Goal: Information Seeking & Learning: Learn about a topic

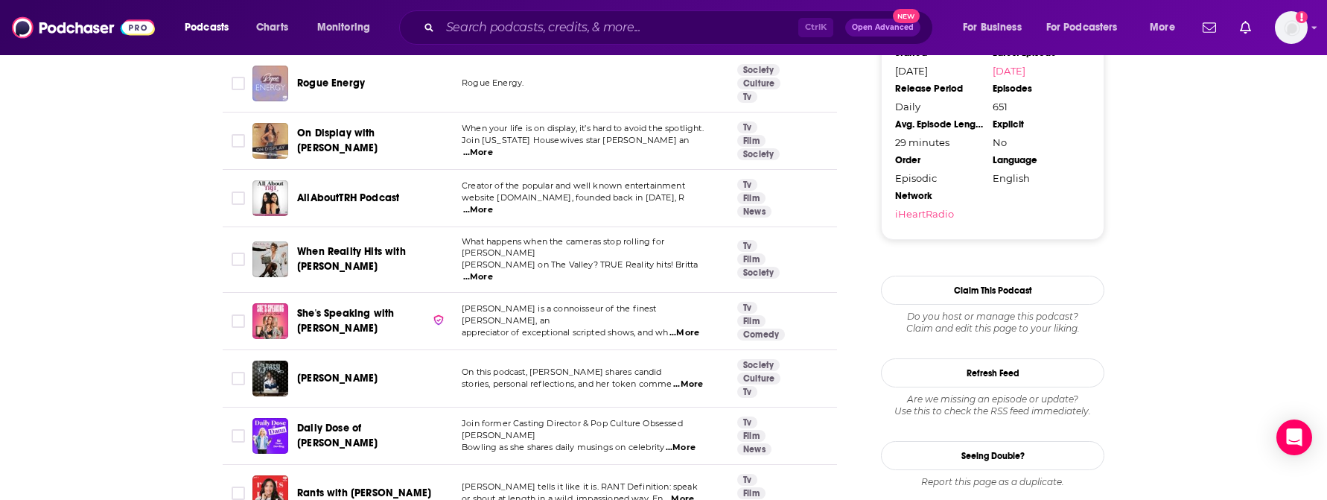
scroll to position [178, 0]
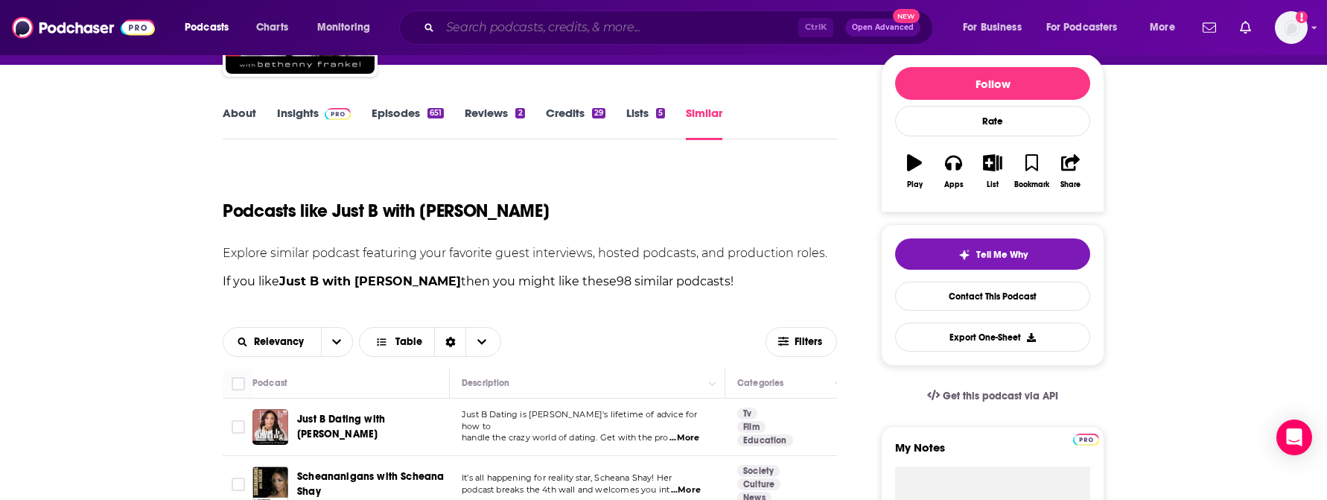
click at [451, 24] on input "Search podcasts, credits, & more..." at bounding box center [619, 28] width 358 height 24
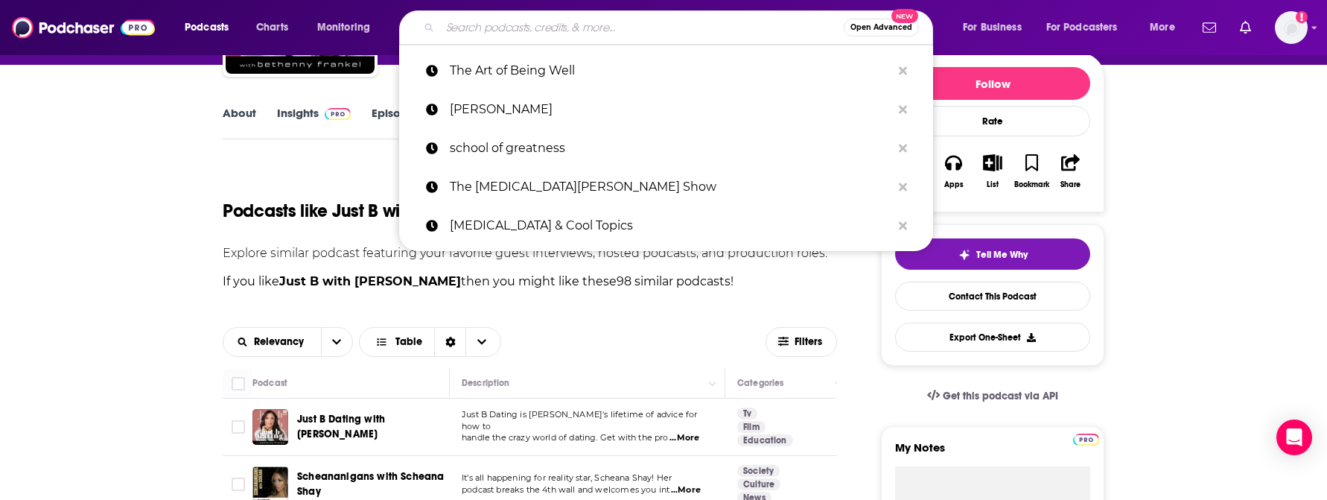
paste input "The [PERSON_NAME] Show"
type input "The [PERSON_NAME] Show"
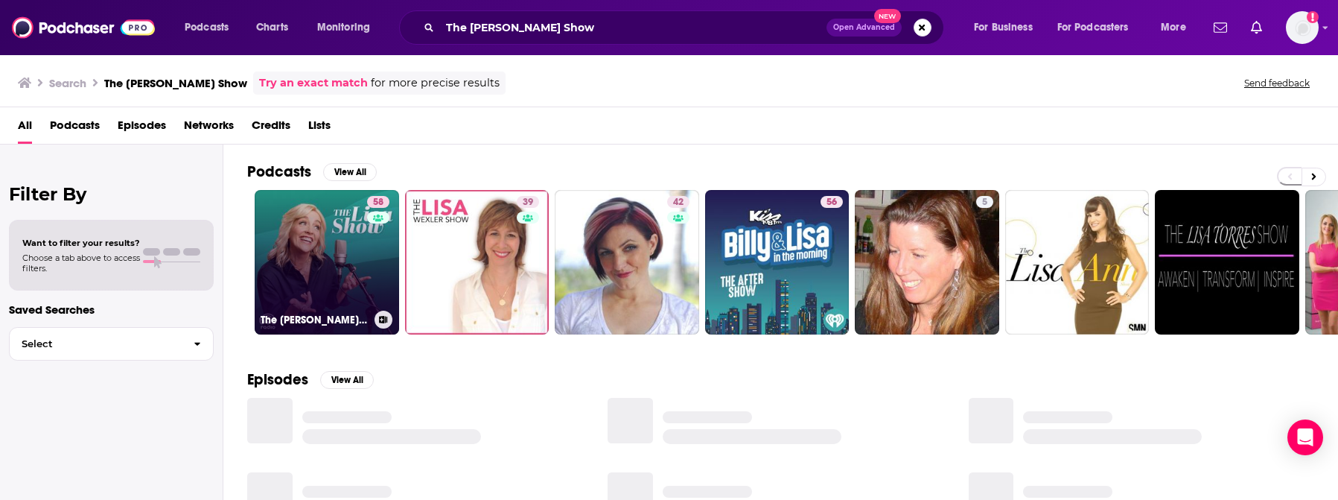
click at [368, 276] on div "58" at bounding box center [380, 253] width 26 height 115
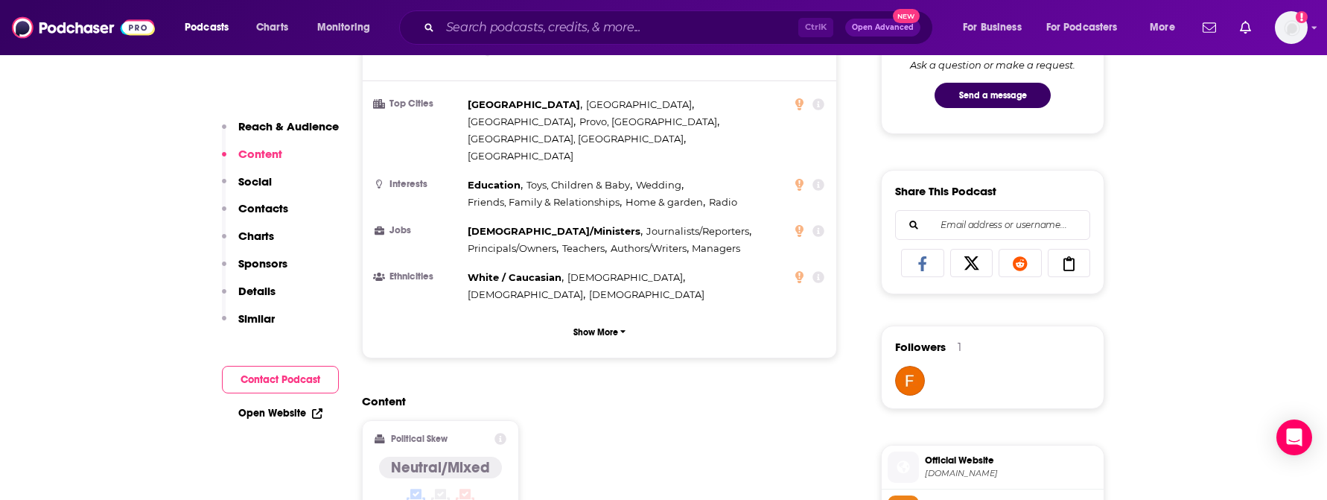
scroll to position [1042, 0]
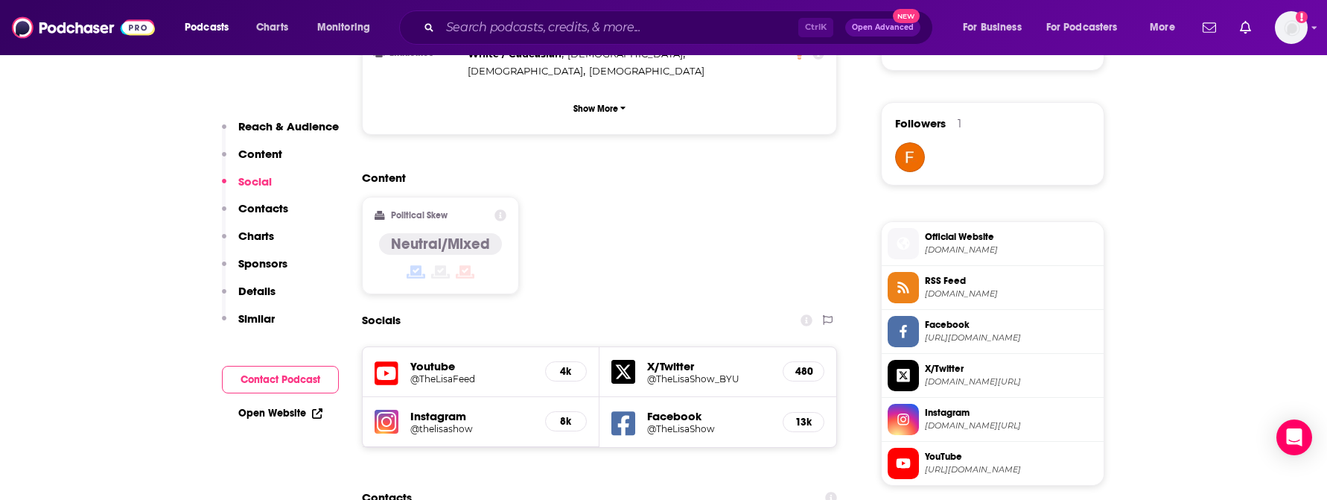
click at [438, 373] on h5 "@TheLisaFeed" at bounding box center [471, 378] width 123 height 11
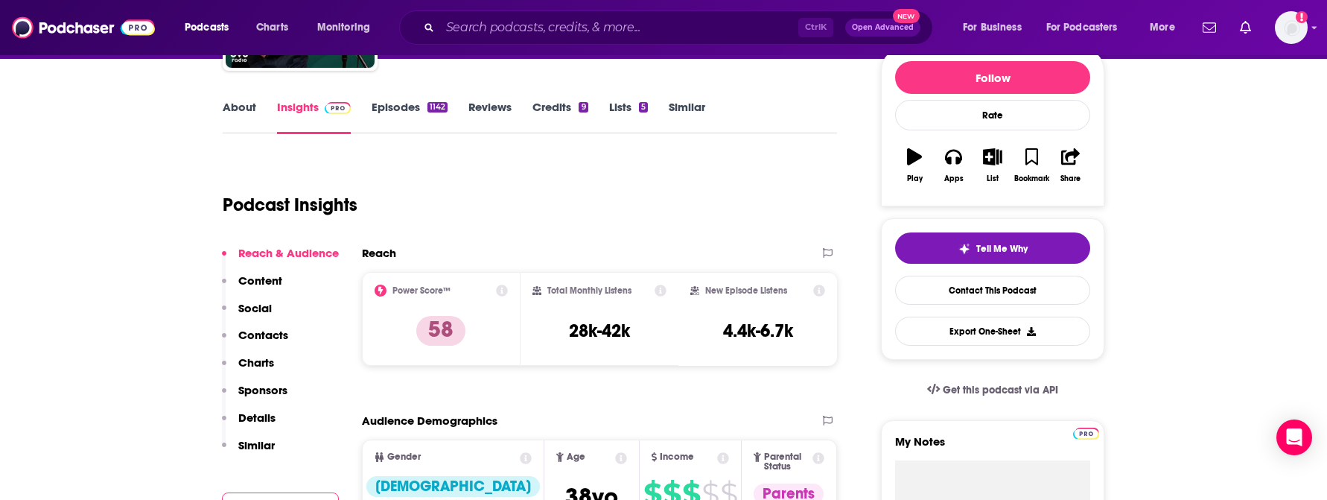
scroll to position [74, 0]
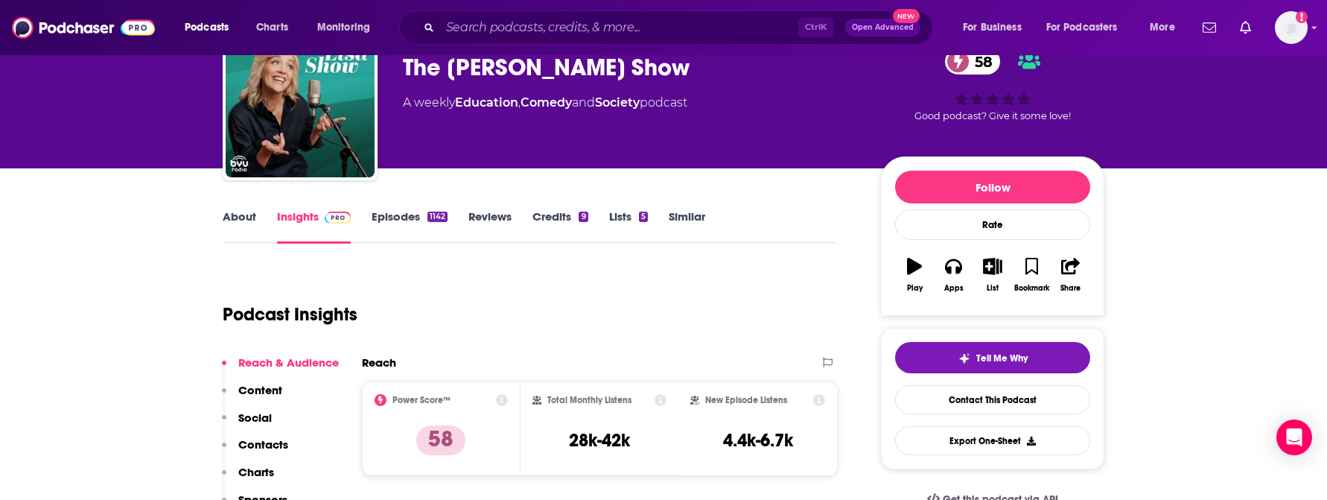
click at [243, 220] on link "About" at bounding box center [240, 226] width 34 height 34
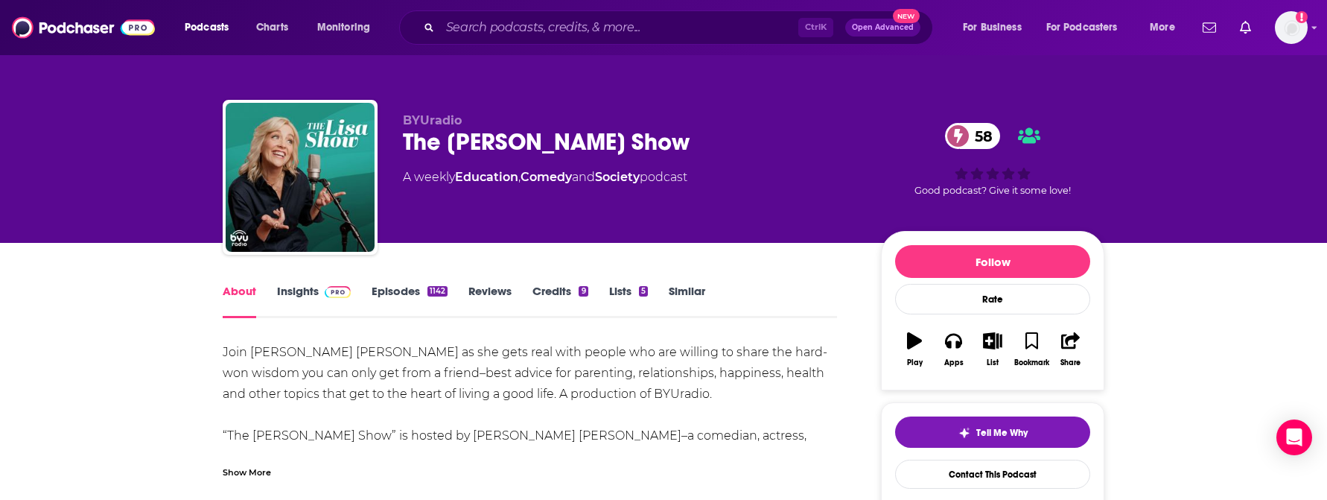
click at [265, 470] on div "Show More" at bounding box center [247, 471] width 48 height 14
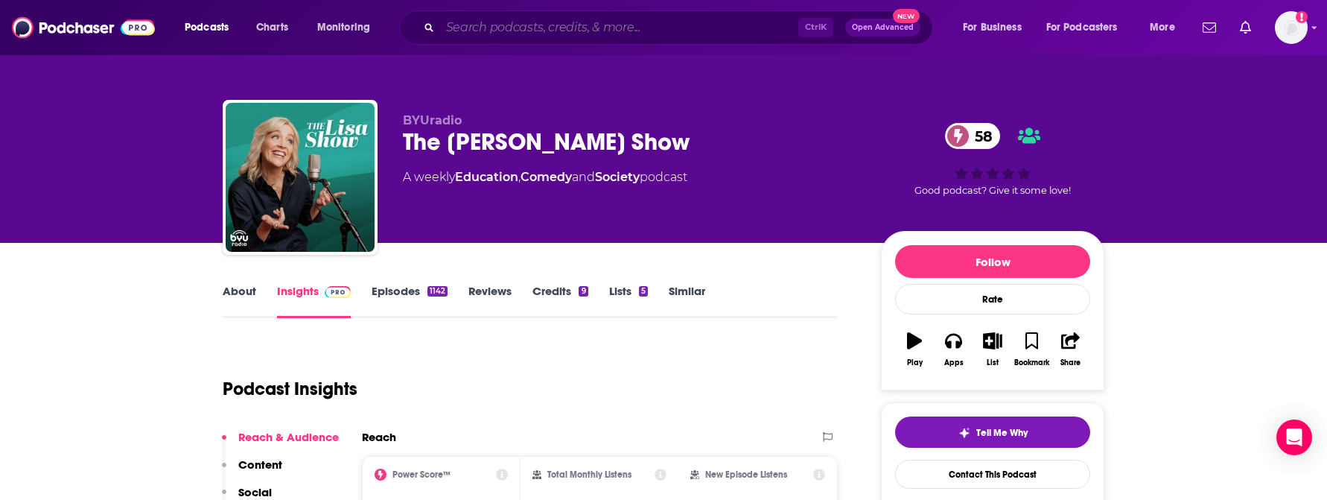
click at [536, 22] on input "Search podcasts, credits, & more..." at bounding box center [619, 28] width 358 height 24
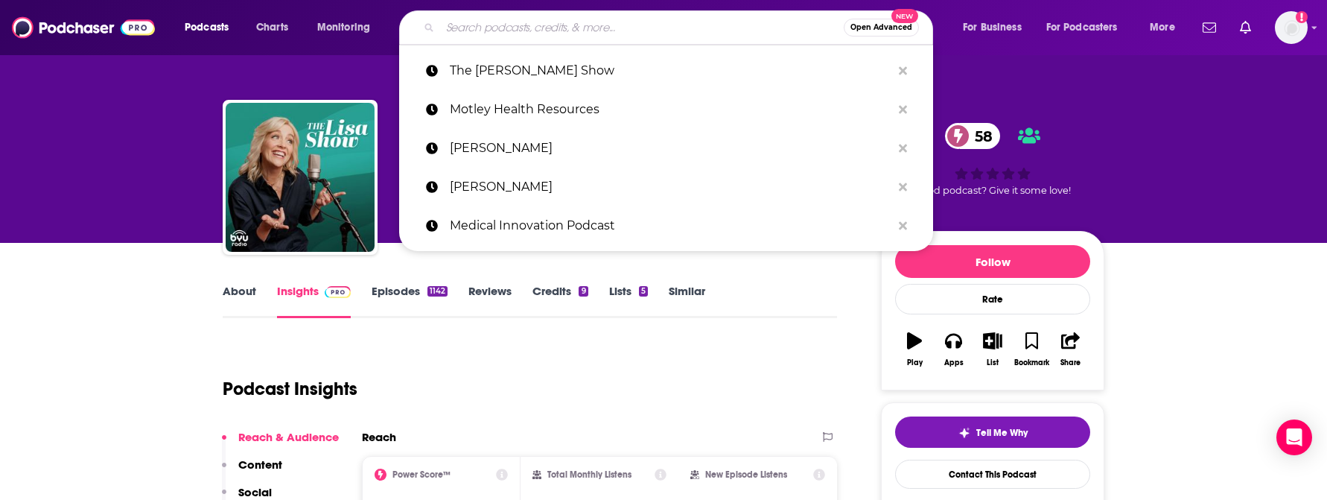
paste input "[PERSON_NAME] Show"
type input "[PERSON_NAME] Show"
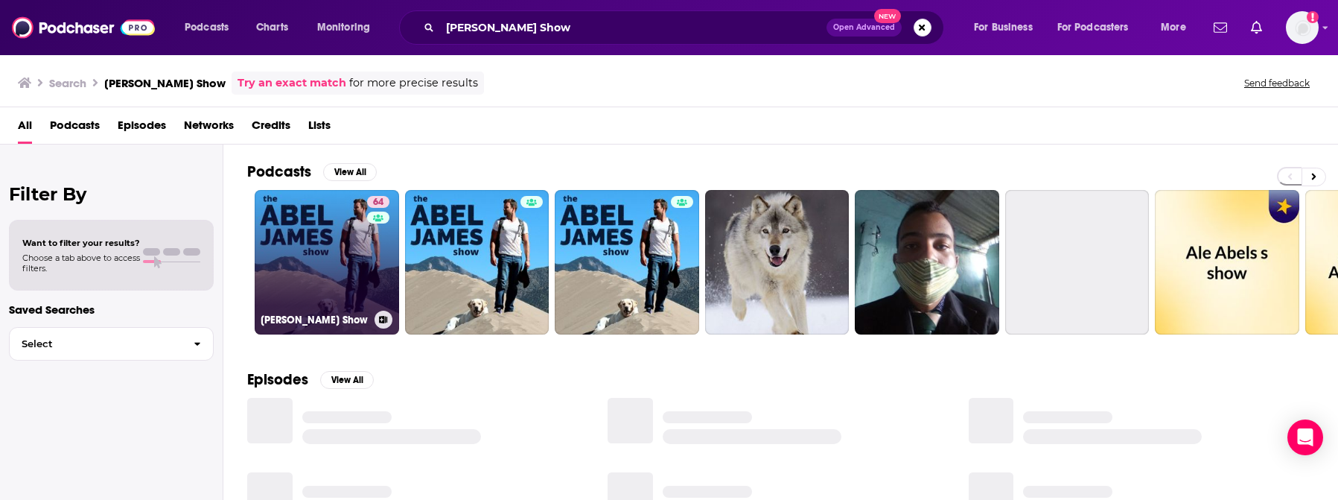
click at [337, 286] on link "64 [PERSON_NAME] Show" at bounding box center [327, 262] width 144 height 144
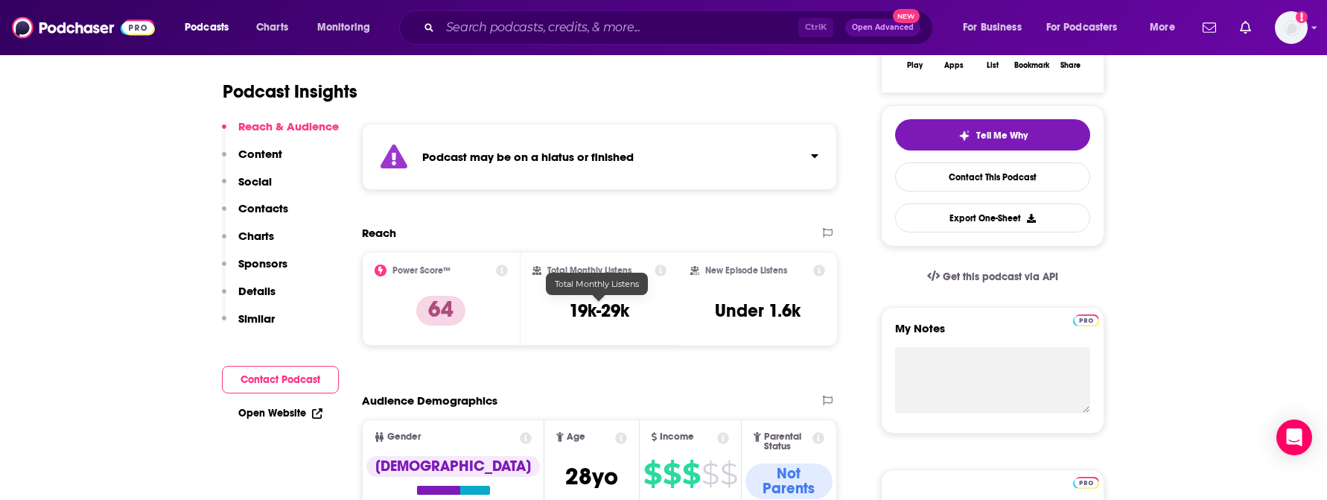
scroll to position [298, 0]
click at [813, 154] on icon "Click to expand status details" at bounding box center [814, 155] width 7 height 4
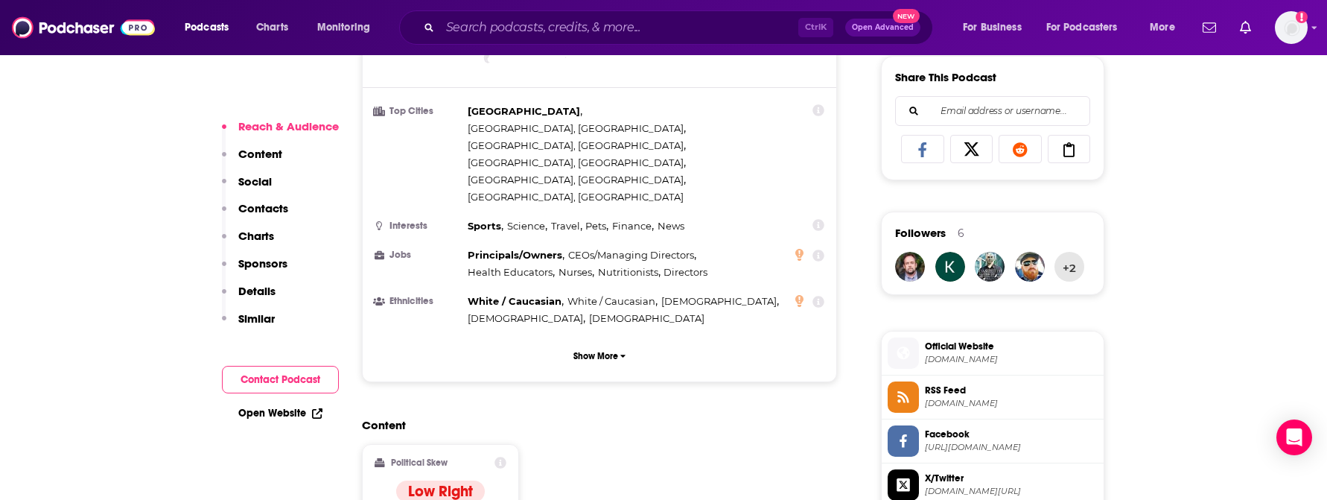
scroll to position [968, 0]
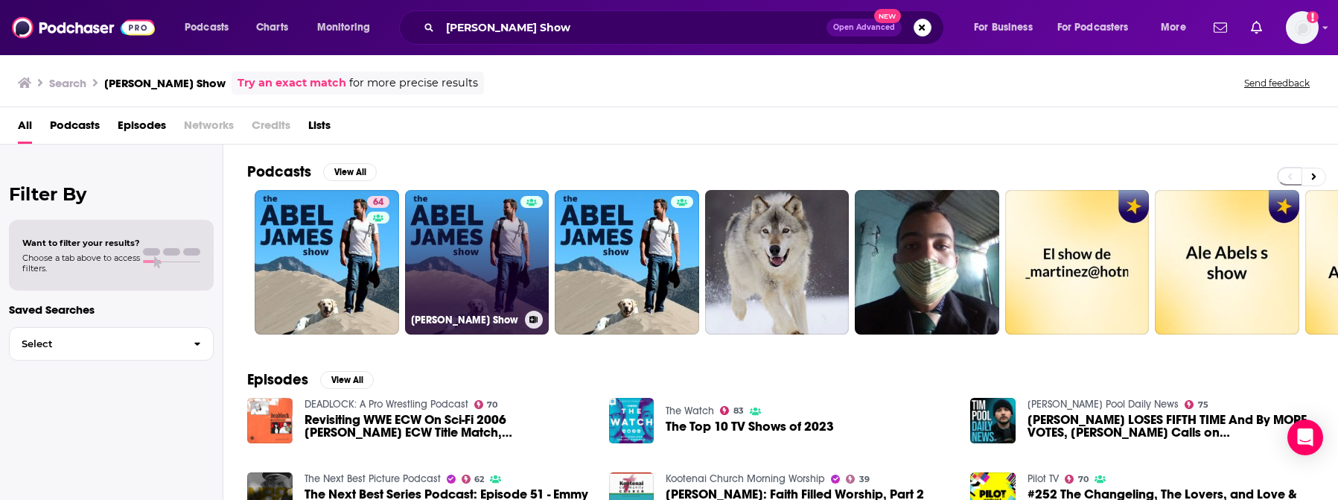
click at [491, 253] on link "[PERSON_NAME] Show" at bounding box center [477, 262] width 144 height 144
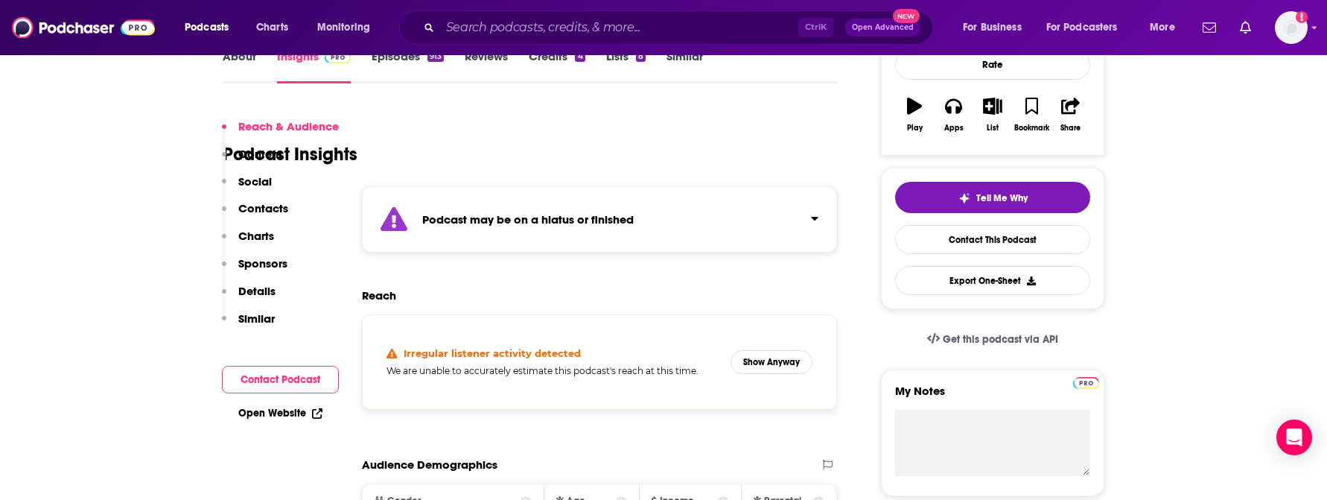
scroll to position [298, 0]
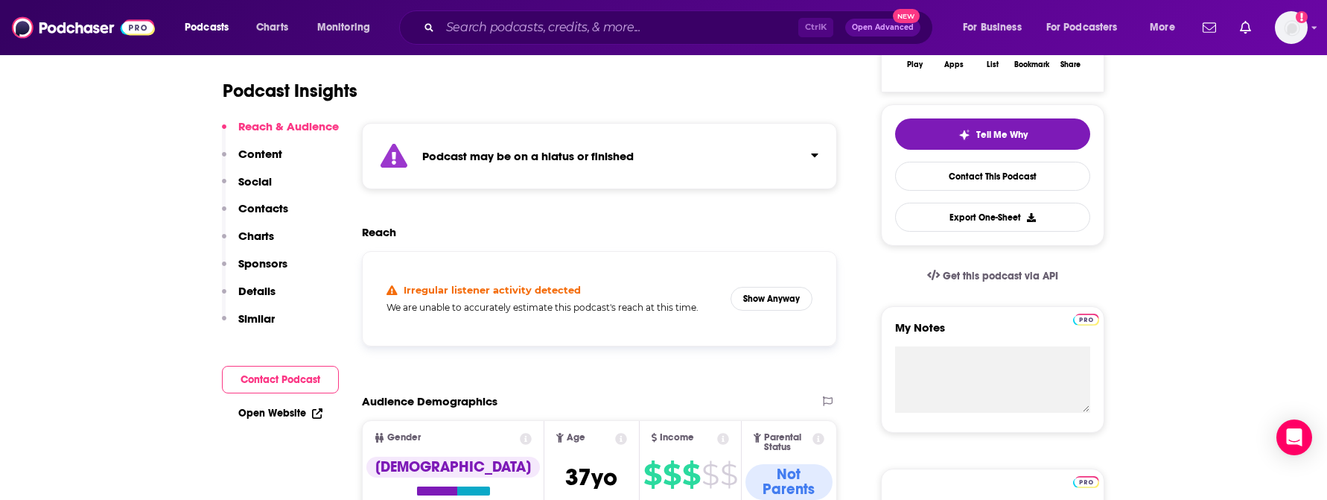
click at [508, 11] on div "Ctrl K Open Advanced New" at bounding box center [666, 27] width 534 height 34
click at [508, 27] on input "Search podcasts, credits, & more..." at bounding box center [619, 28] width 358 height 24
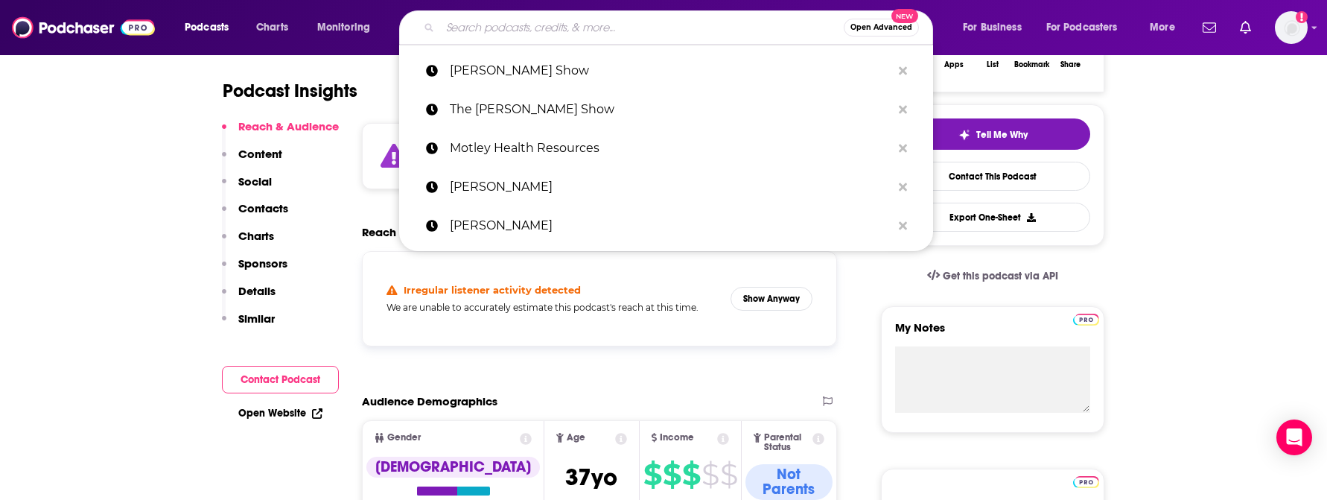
paste input "Almost 30"
type input "Almost 30"
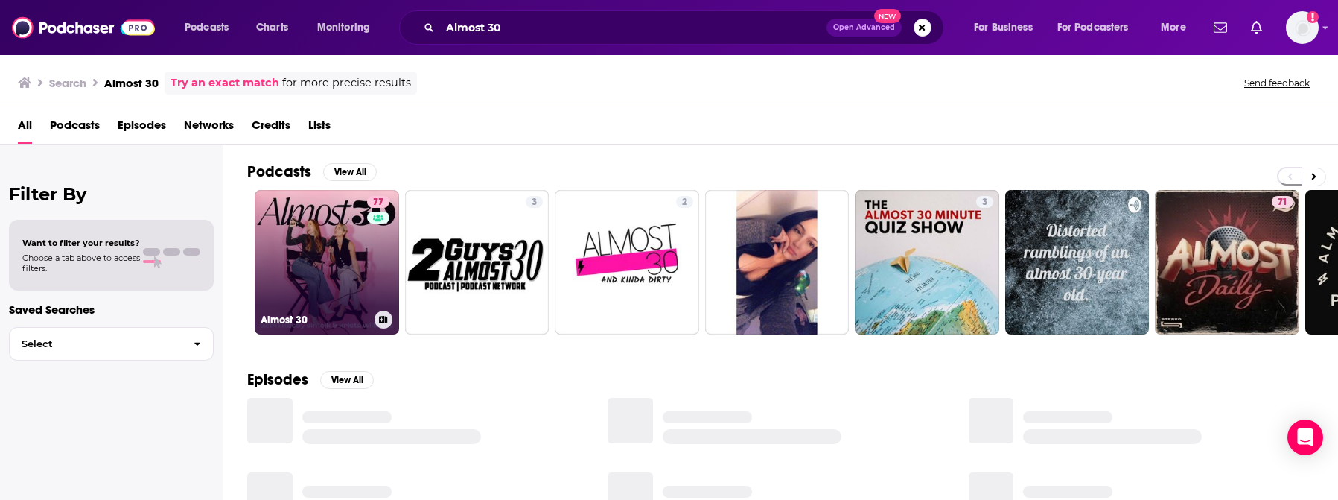
click at [331, 267] on link "77 Almost 30" at bounding box center [327, 262] width 144 height 144
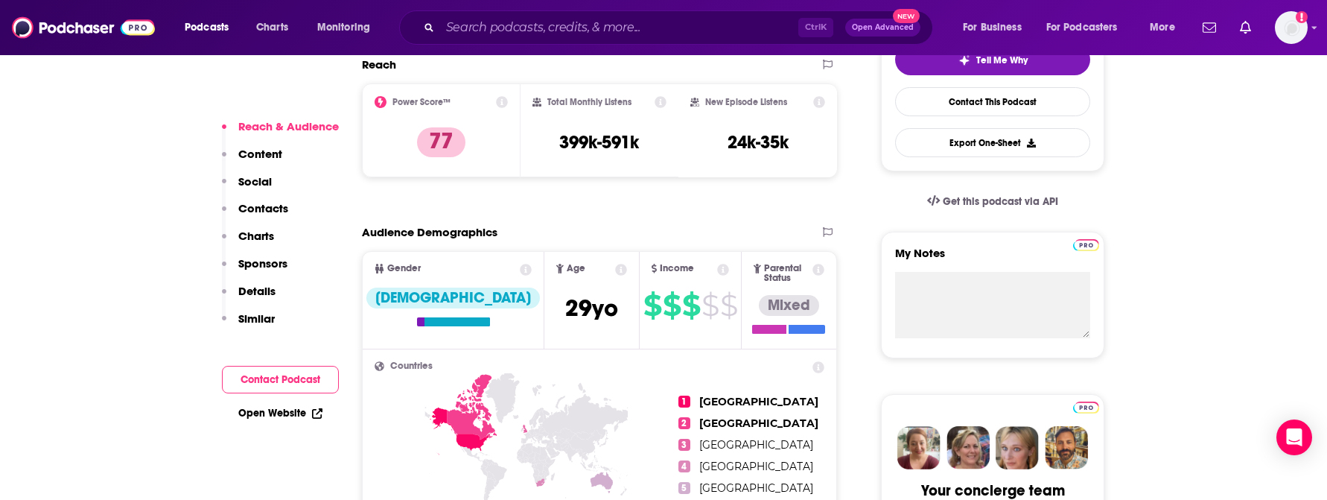
scroll to position [74, 0]
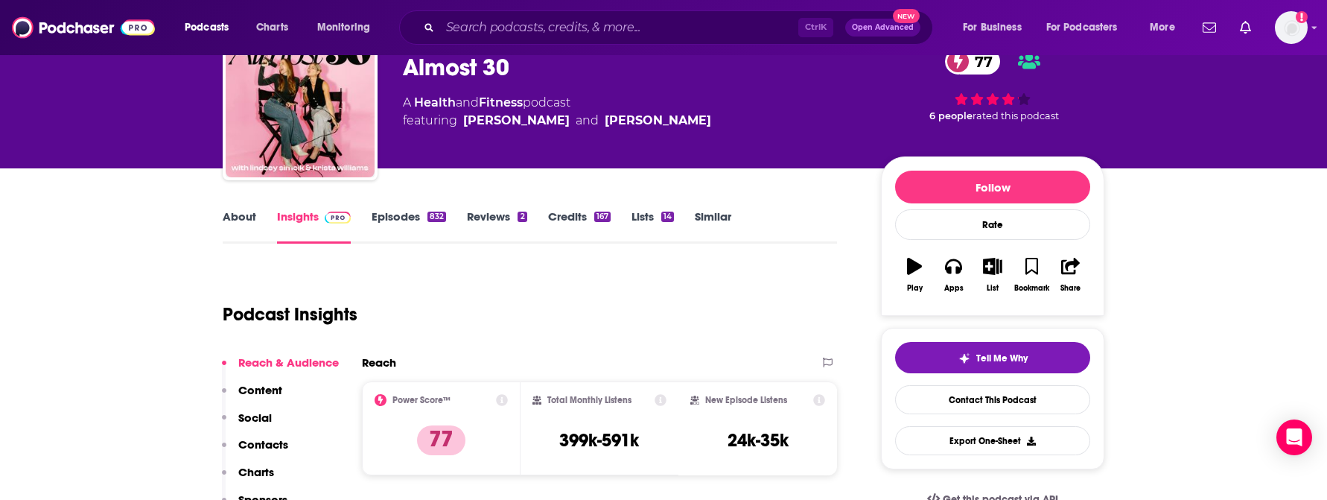
click at [233, 211] on link "About" at bounding box center [240, 226] width 34 height 34
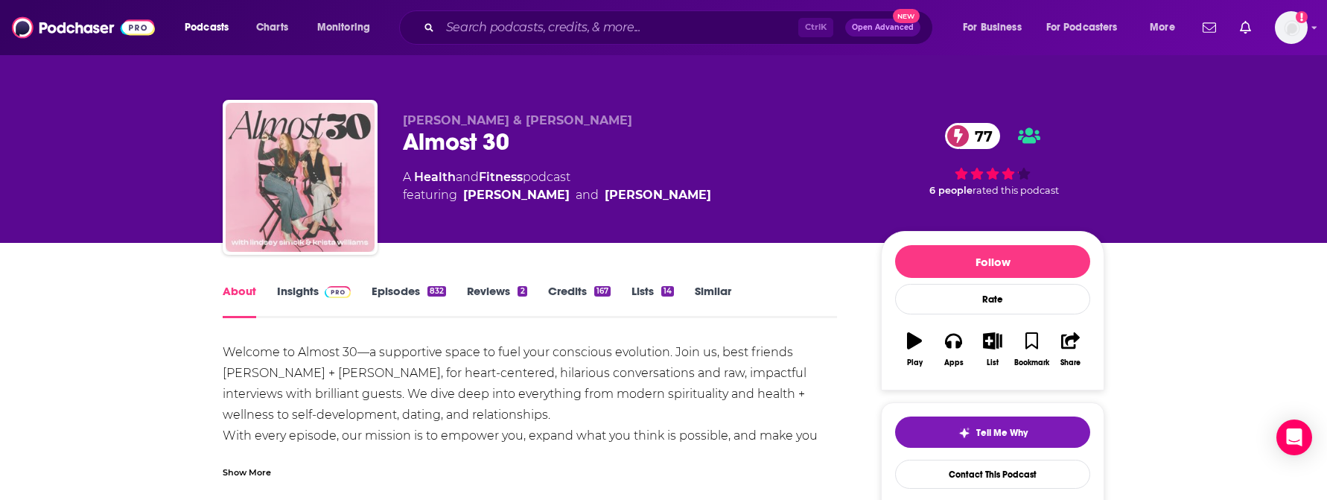
click at [301, 203] on img "Almost 30" at bounding box center [300, 177] width 149 height 149
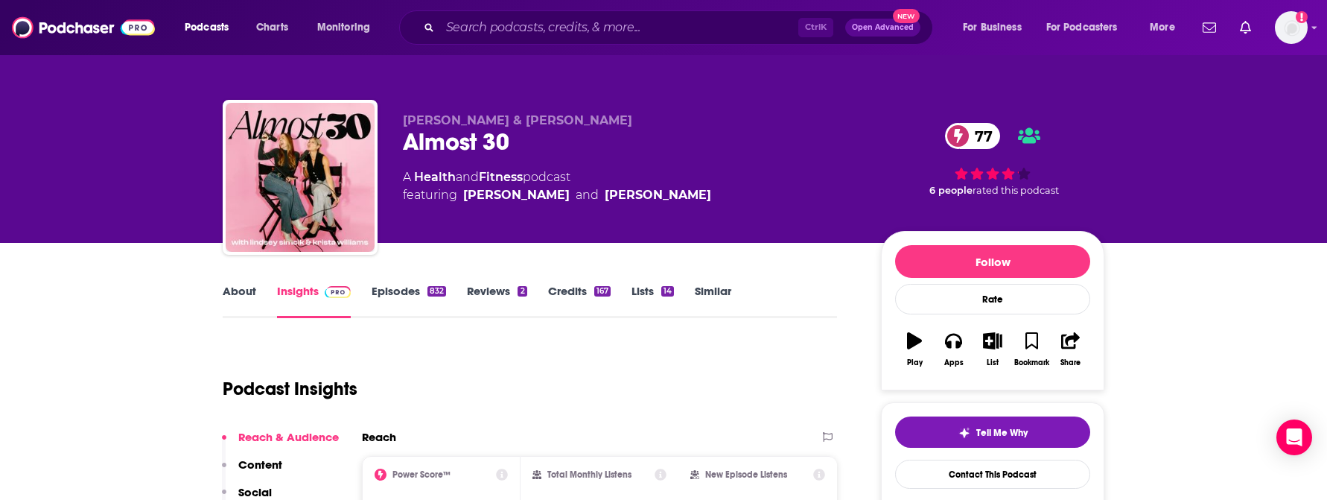
scroll to position [149, 0]
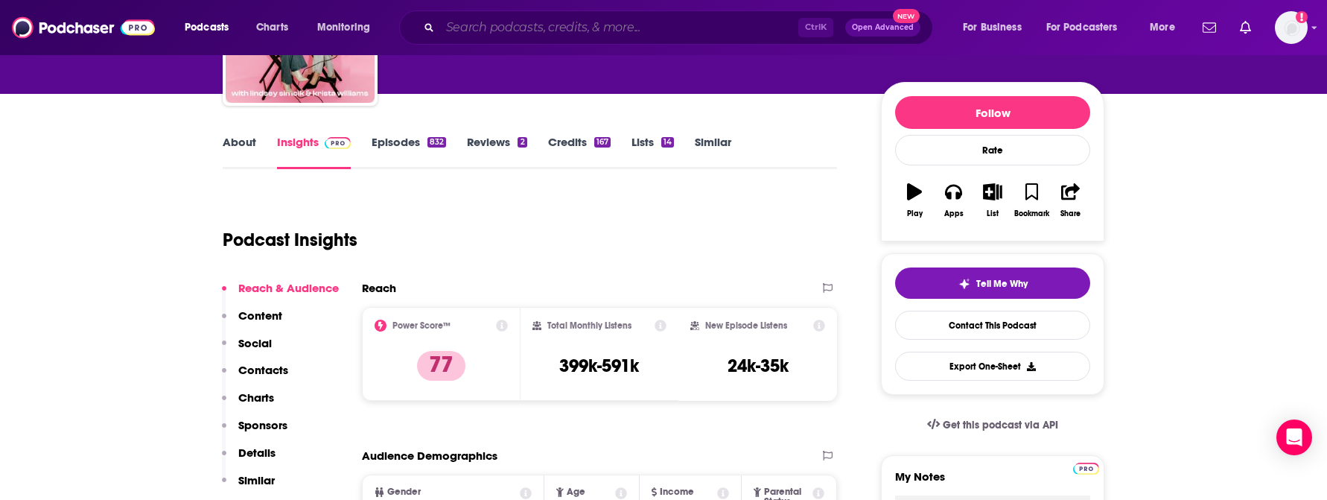
click at [558, 28] on input "Search podcasts, credits, & more..." at bounding box center [619, 28] width 358 height 24
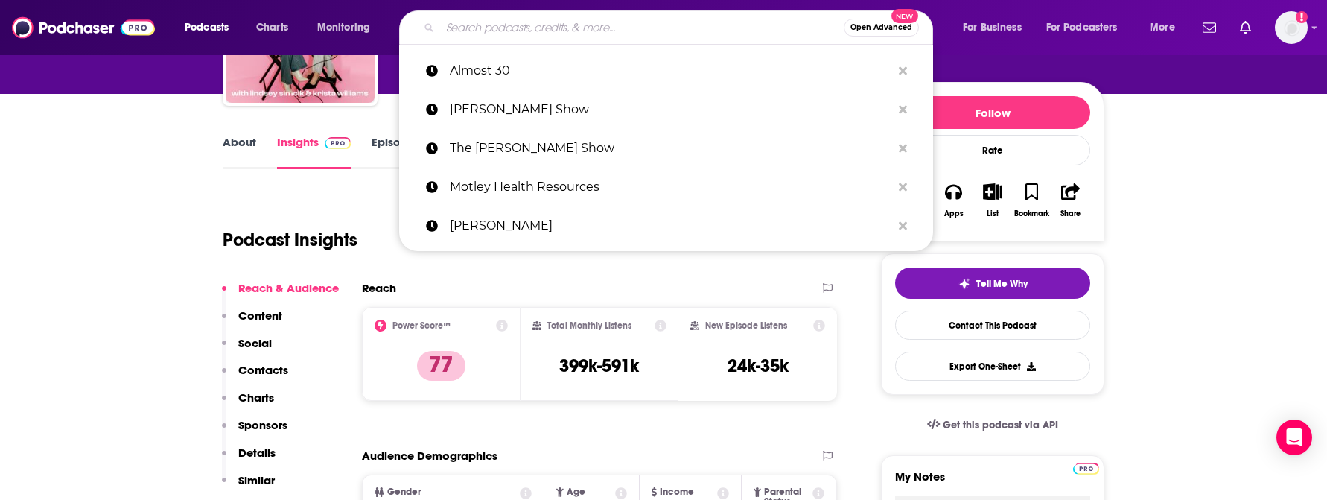
paste input "Biohack-it"
type input "Biohack-it"
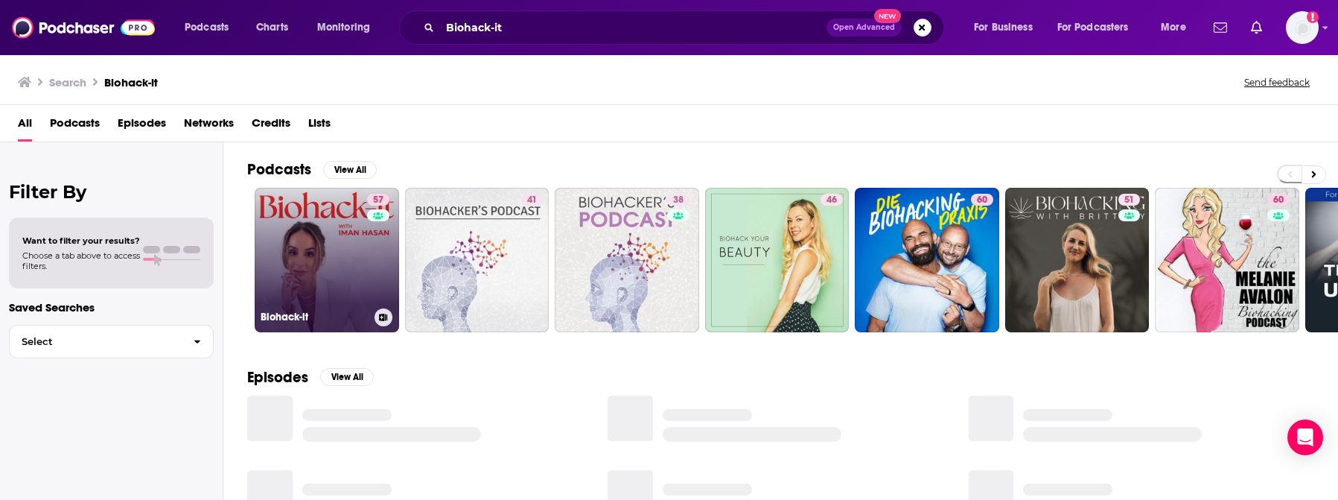
click at [353, 284] on link "57 Biohack-it" at bounding box center [327, 260] width 144 height 144
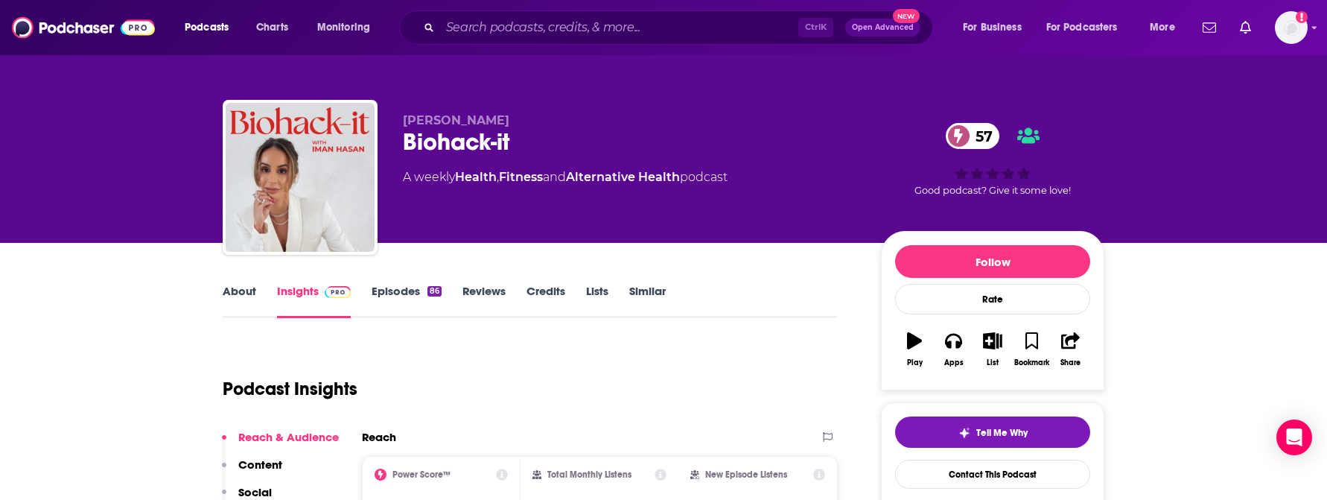
click at [242, 288] on link "About" at bounding box center [240, 301] width 34 height 34
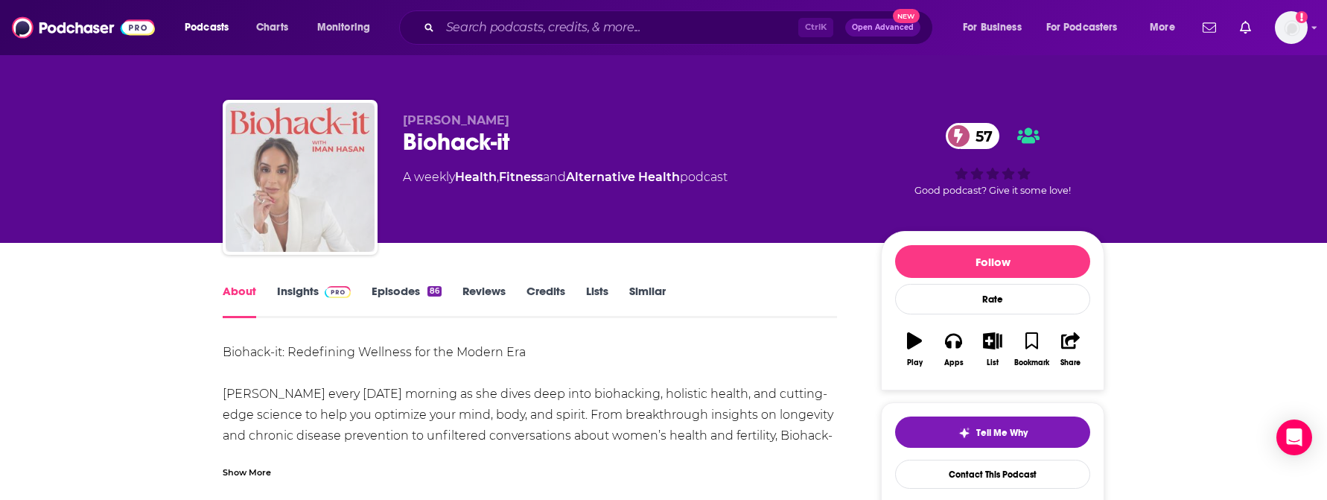
click at [289, 167] on img "Biohack-it" at bounding box center [300, 177] width 149 height 149
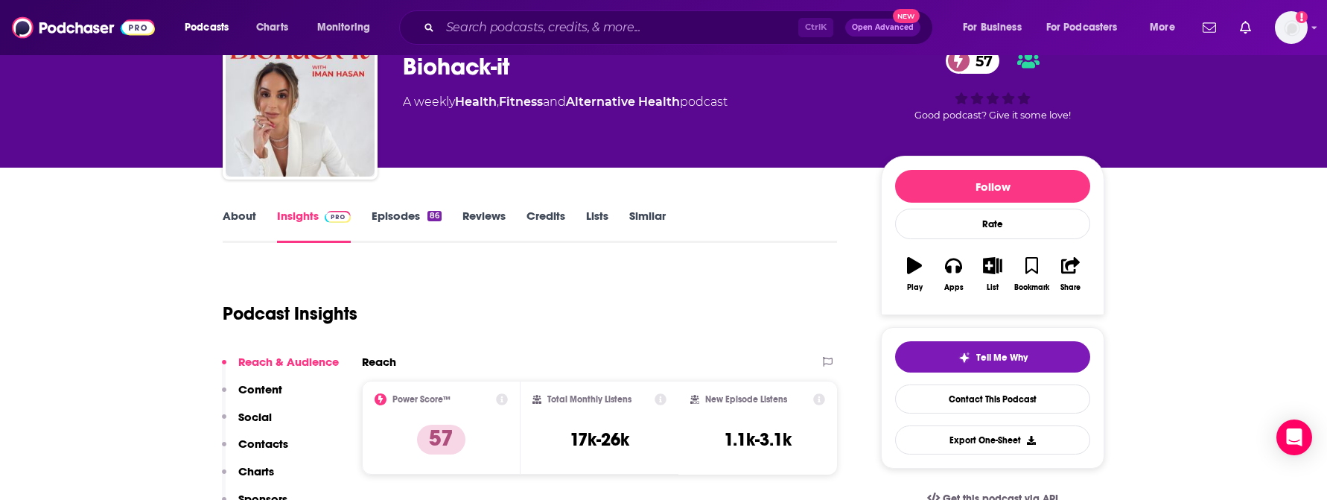
scroll to position [74, 0]
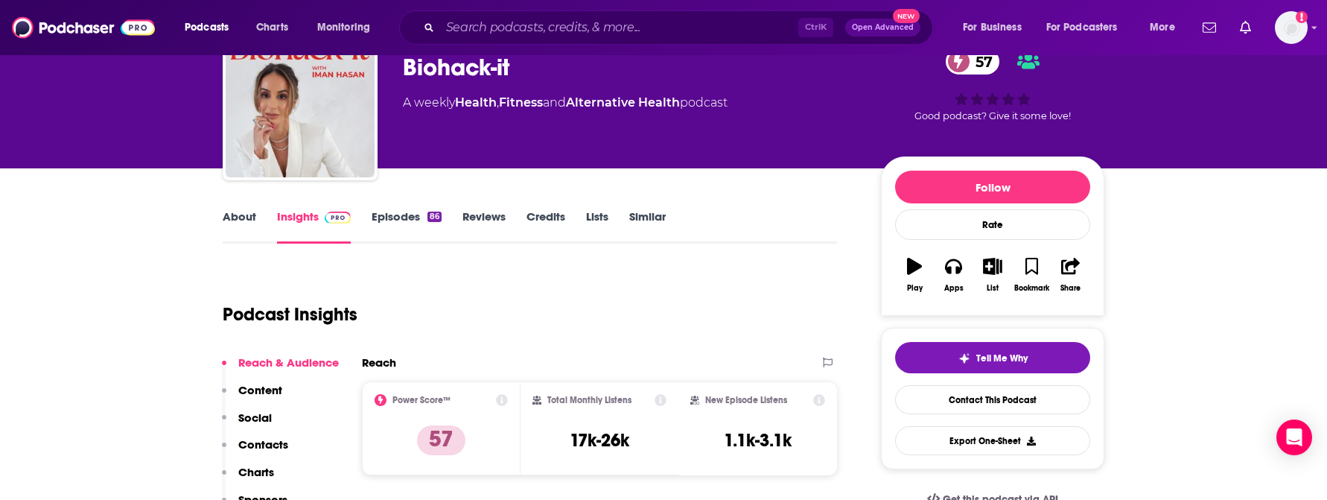
click at [253, 223] on link "About" at bounding box center [240, 226] width 34 height 34
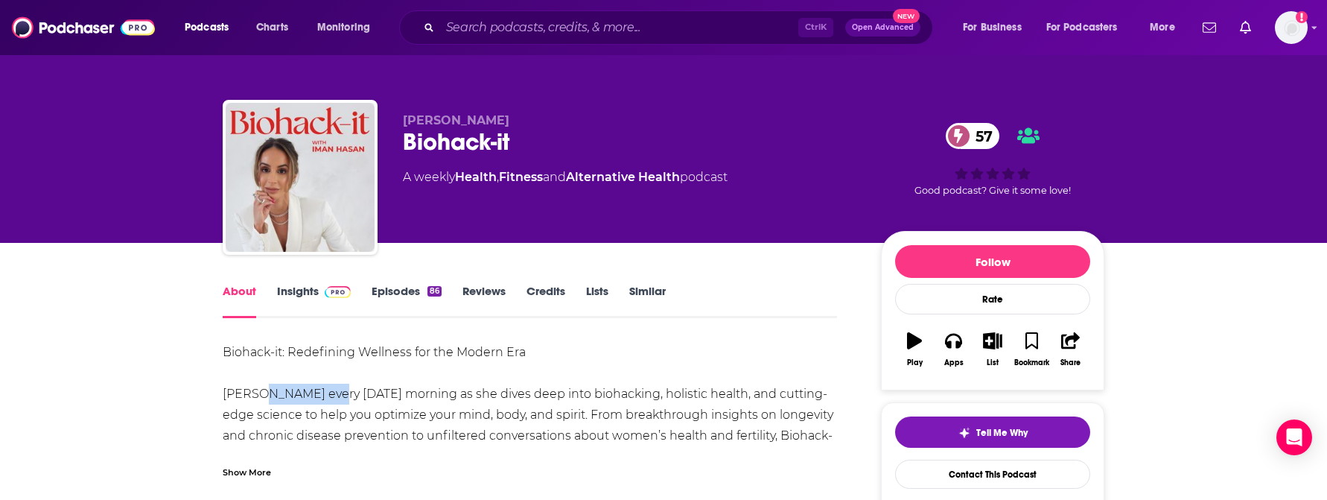
drag, startPoint x: 323, startPoint y: 395, endPoint x: 252, endPoint y: 398, distance: 71.6
click at [252, 398] on div "Biohack-it: Redefining Wellness for the Modern Era Join [PERSON_NAME] every [DA…" at bounding box center [530, 425] width 614 height 167
copy div "[PERSON_NAME]"
click at [663, 29] on input "Search podcasts, credits, & more..." at bounding box center [619, 28] width 358 height 24
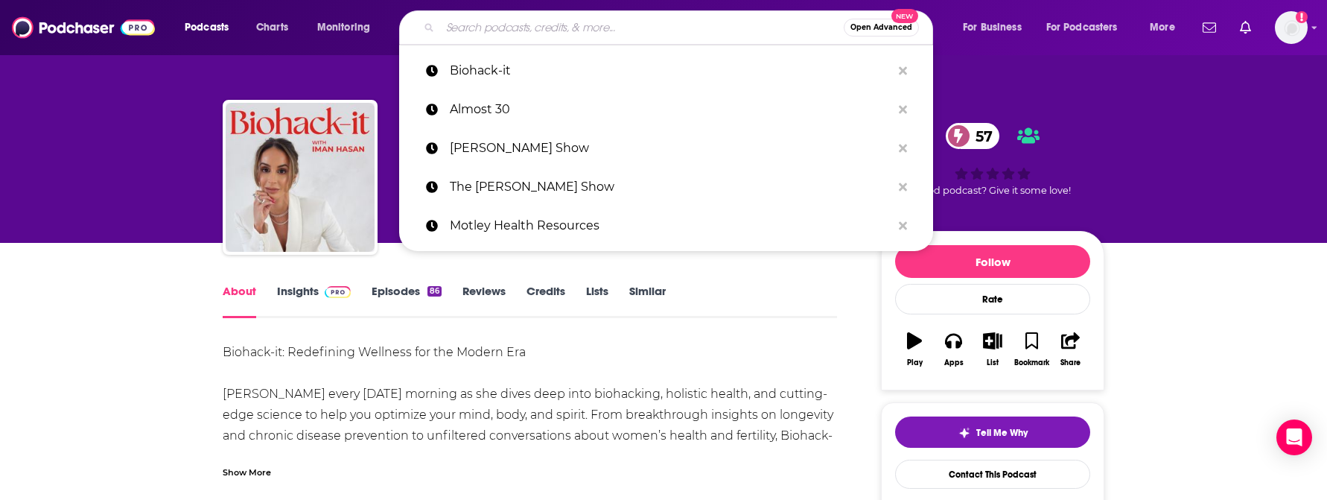
paste input "Everything Happens with [PERSON_NAME]"
type input "Everything Happens with [PERSON_NAME]"
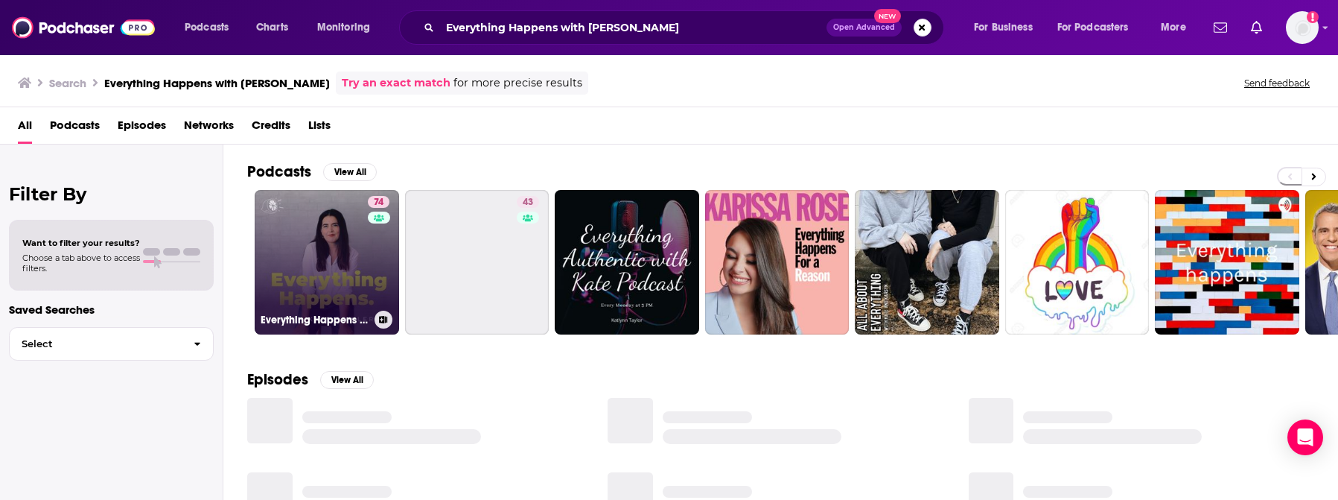
click at [335, 278] on link "74 Everything Happens with [PERSON_NAME]" at bounding box center [327, 262] width 144 height 144
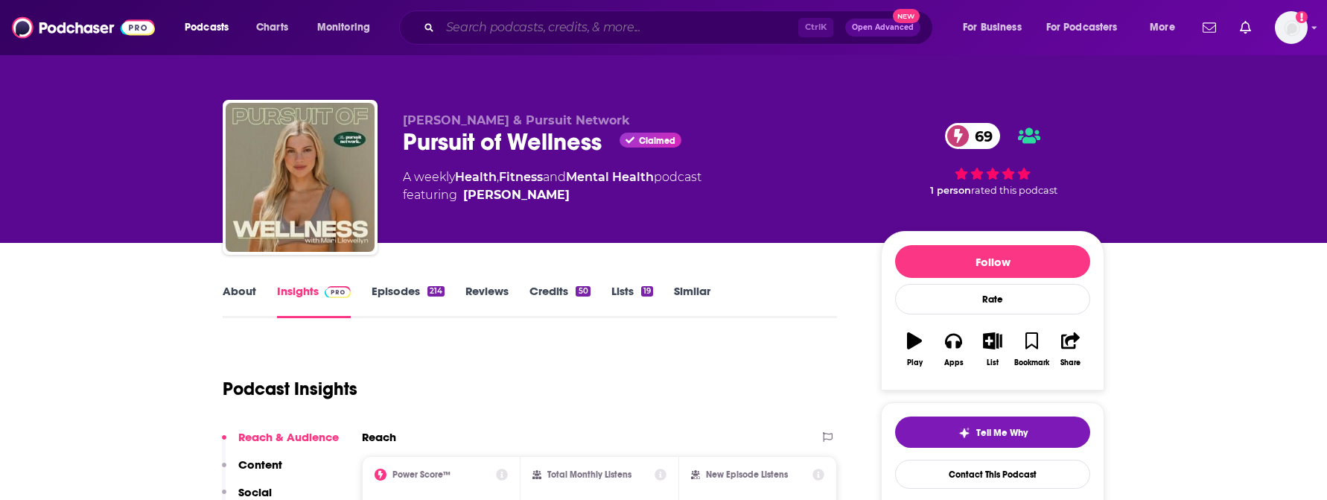
click at [584, 27] on input "Search podcasts, credits, & more..." at bounding box center [619, 28] width 358 height 24
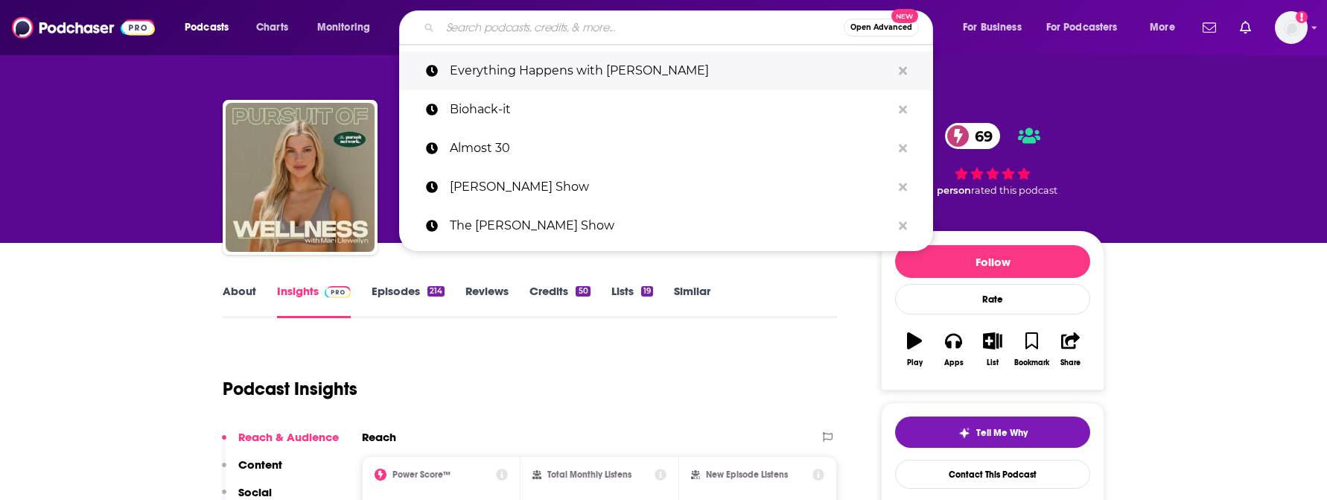
paste input "Dear Gabby Podcast"
type input "Dear Gabby Podcast"
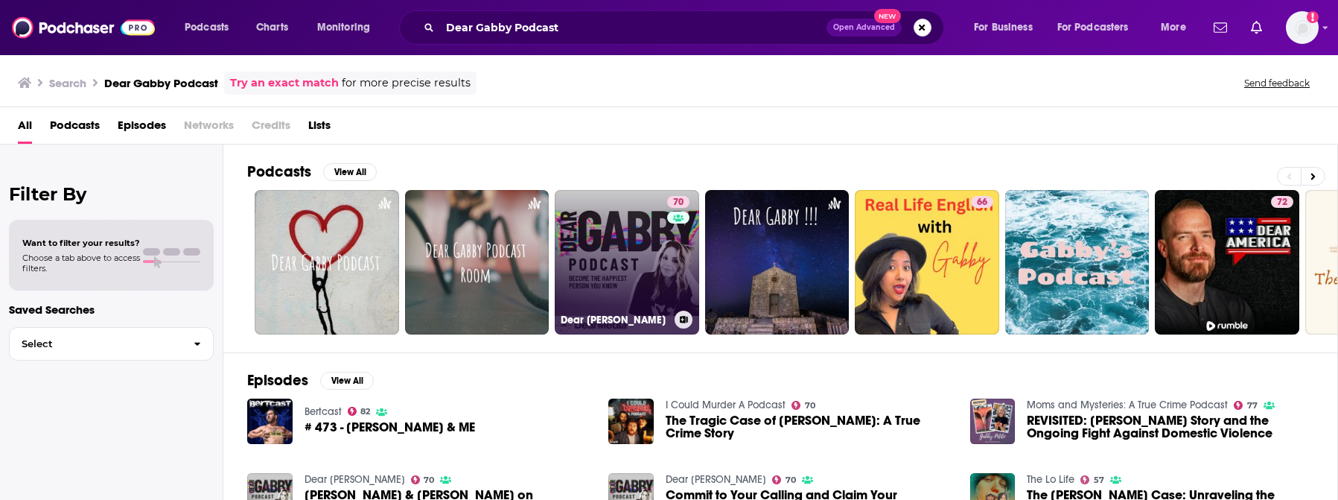
click at [618, 261] on link "70 Dear Gabby" at bounding box center [627, 262] width 144 height 144
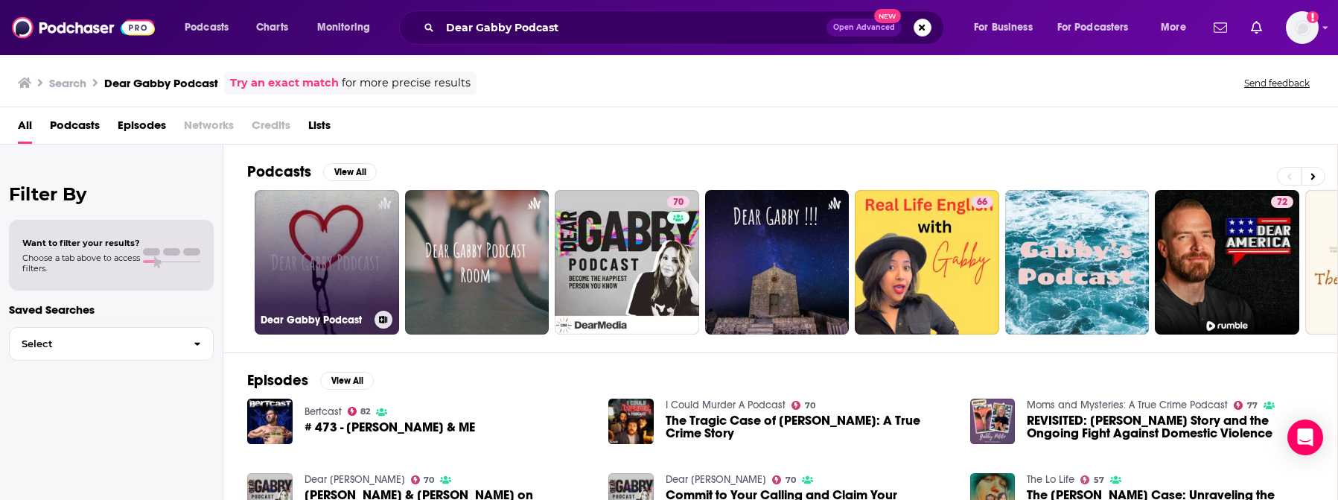
click at [299, 217] on link "Dear Gabby Podcast" at bounding box center [327, 262] width 144 height 144
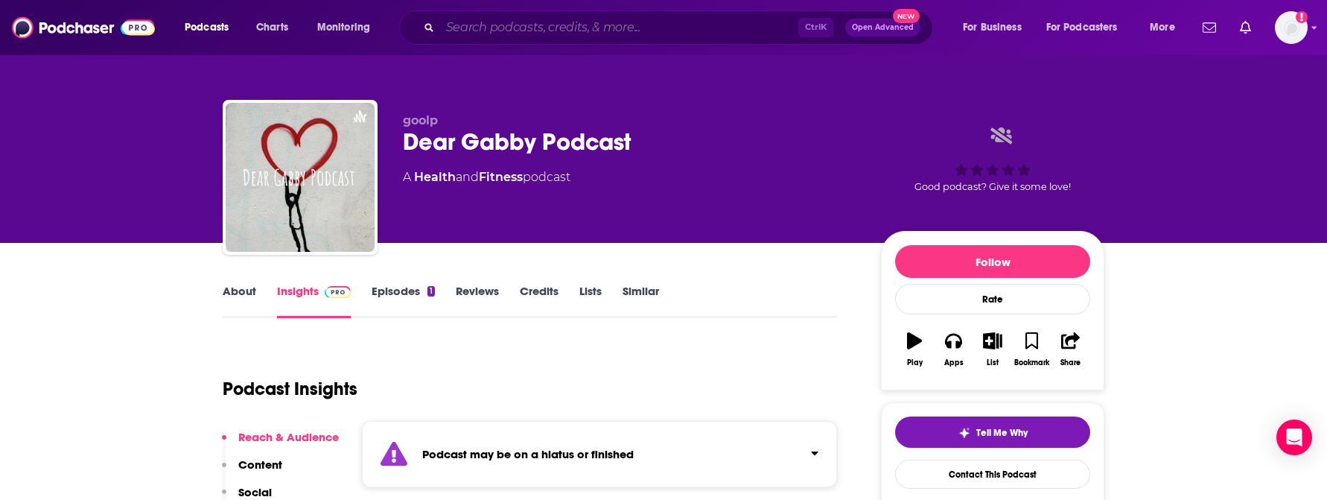
click at [501, 28] on input "Search podcasts, credits, & more..." at bounding box center [619, 28] width 358 height 24
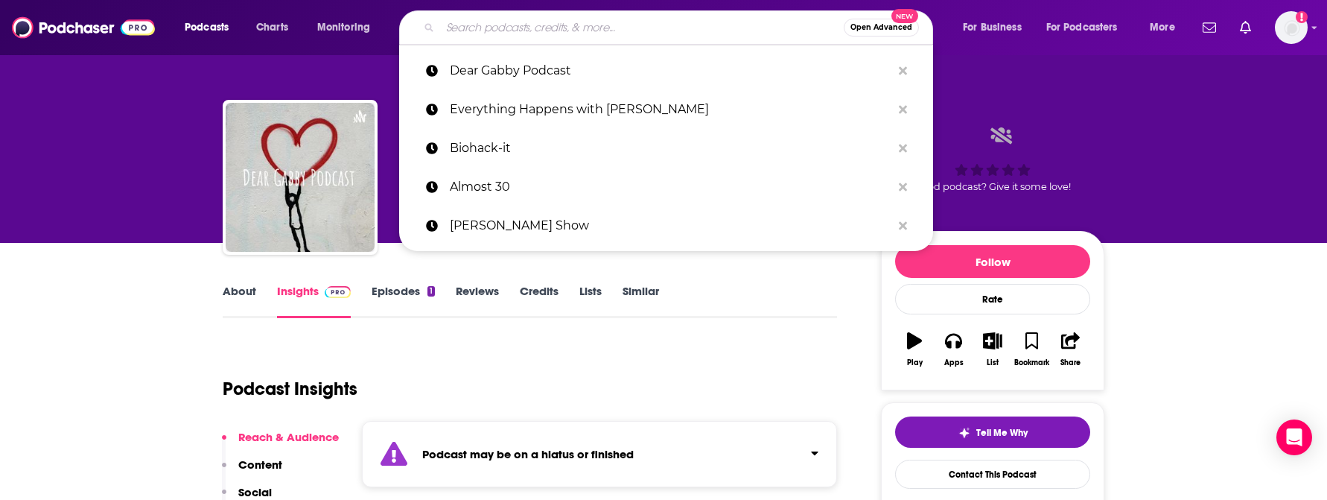
paste input "Fundamental Health Podcast"
type input "Fundamental Health Podcast"
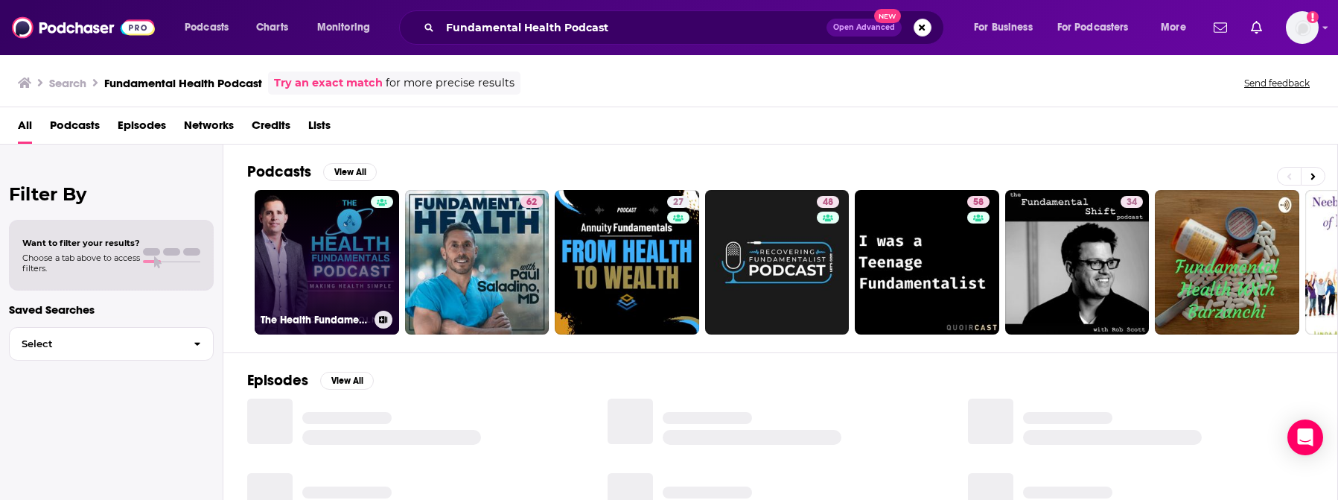
click at [358, 266] on link "The Health Fundamentals podcast" at bounding box center [327, 262] width 144 height 144
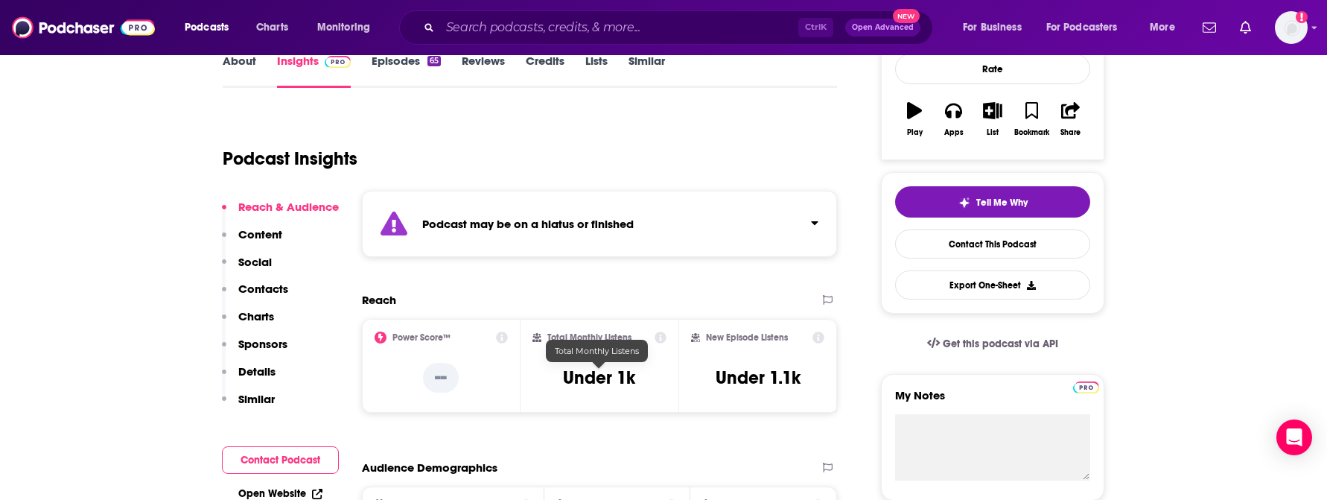
scroll to position [223, 0]
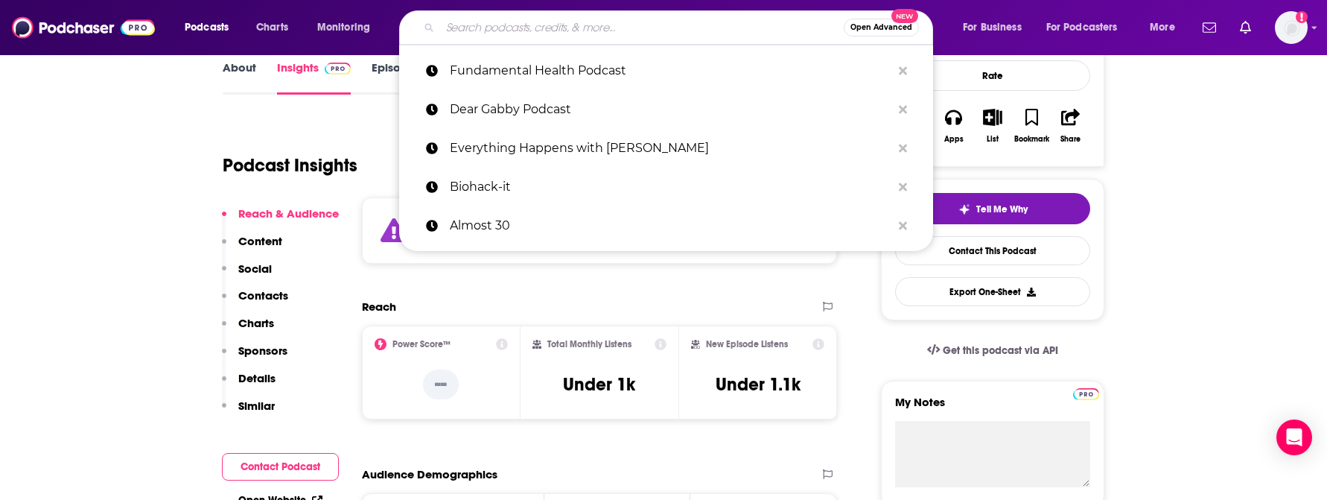
click at [494, 31] on input "Search podcasts, credits, & more..." at bounding box center [642, 28] width 404 height 24
paste input "Growth Minds Podcast"
type input "Growth Minds Podcast"
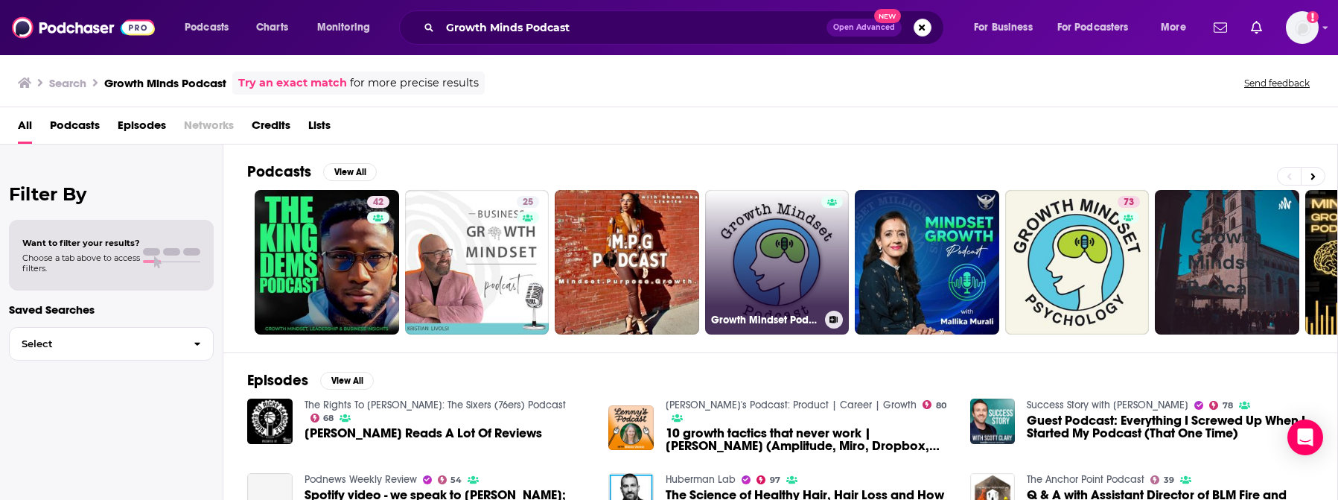
click at [759, 290] on link "Growth Mindset Podcast" at bounding box center [777, 262] width 144 height 144
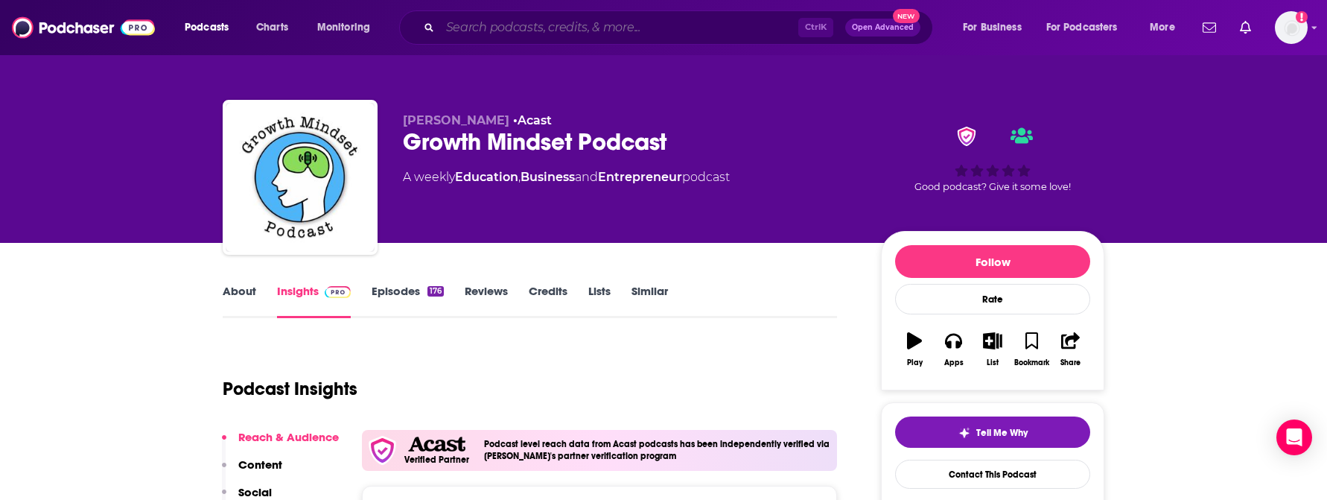
click at [502, 22] on input "Search podcasts, credits, & more..." at bounding box center [619, 28] width 358 height 24
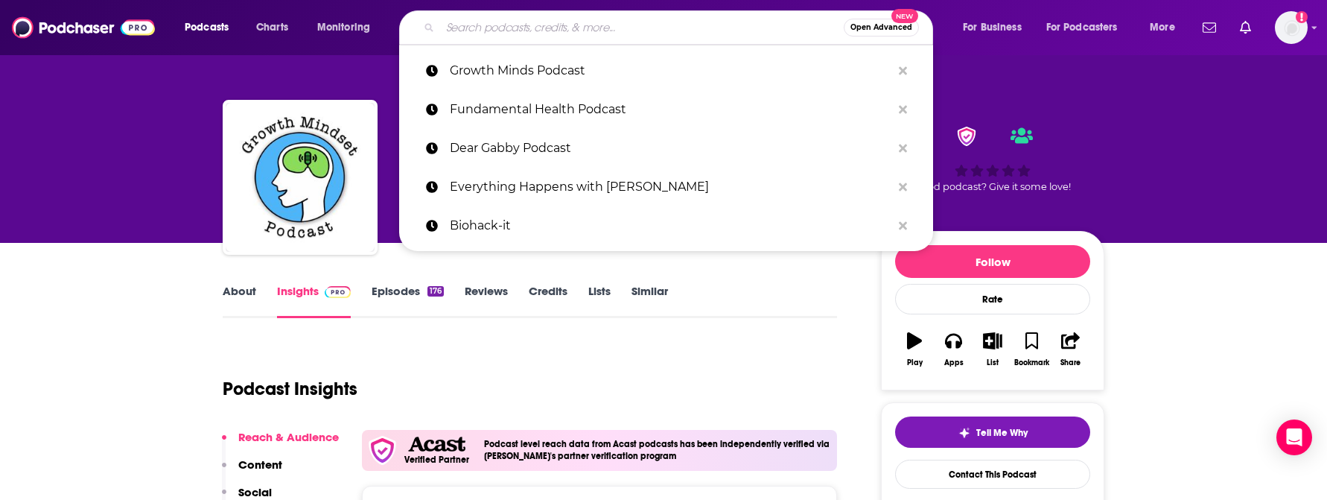
paste input "Feel Better, Live More with Dr. Rangan Chatterjee"
type input "Feel Better, Live More with Dr. Rangan Chatterjee"
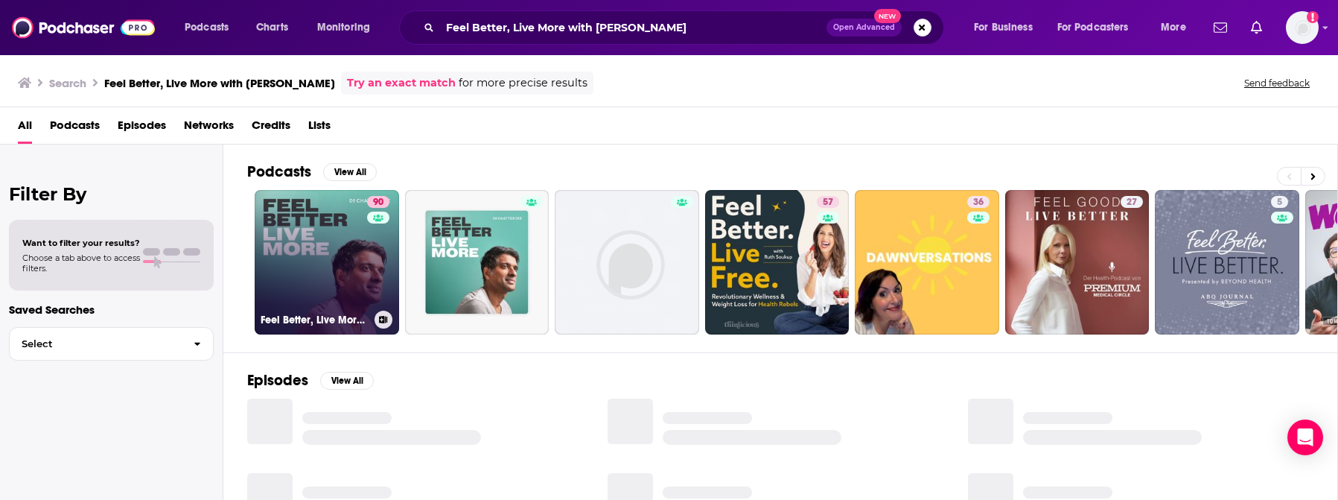
click at [335, 264] on link "90 Feel Better, Live More with Dr Rangan Chatterjee" at bounding box center [327, 262] width 144 height 144
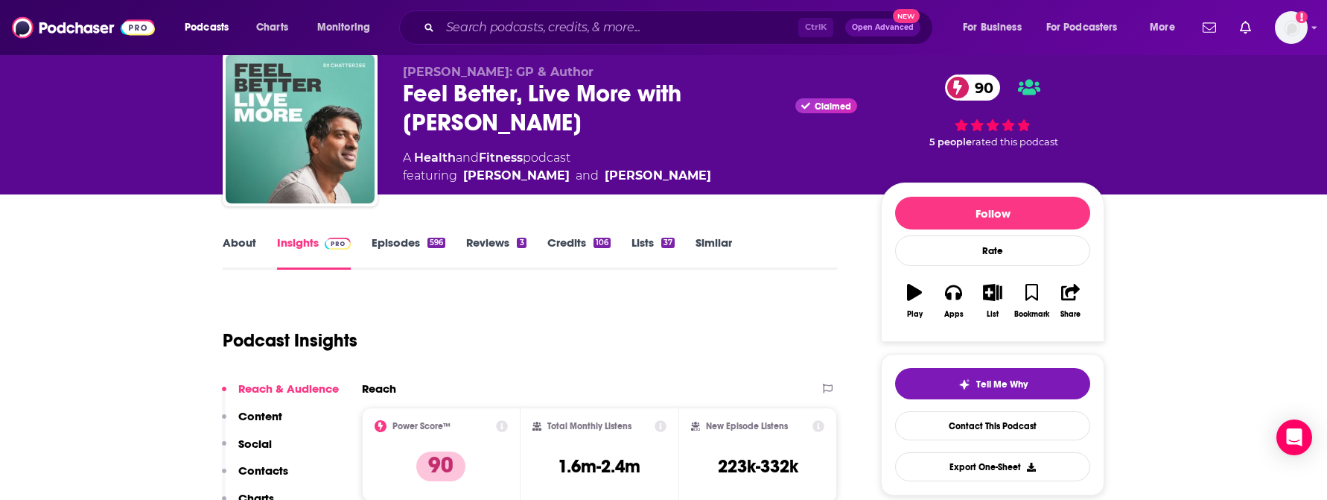
scroll to position [74, 0]
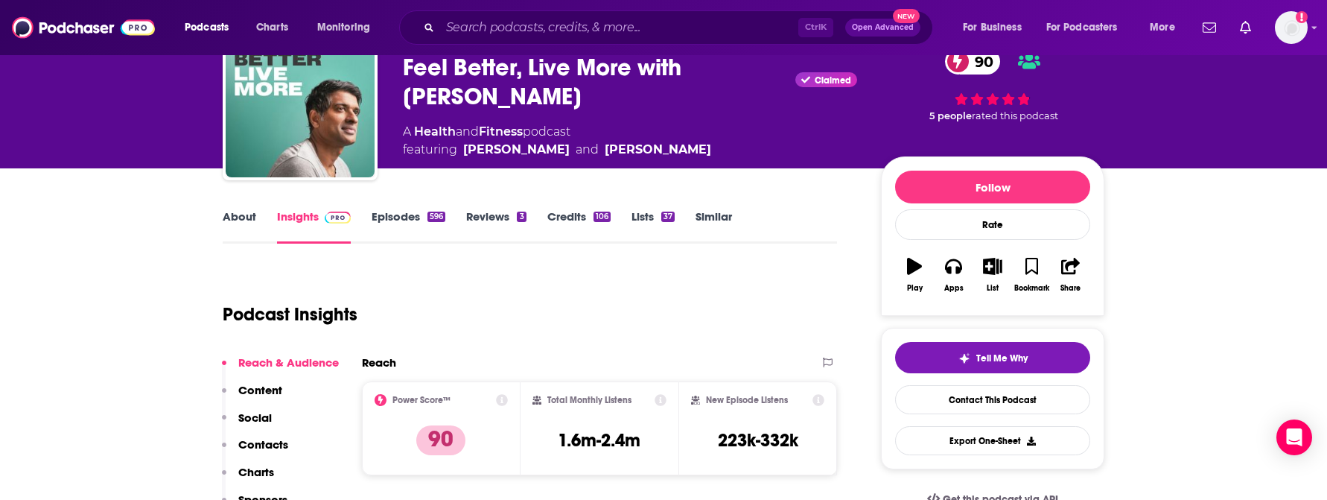
click at [239, 214] on link "About" at bounding box center [240, 226] width 34 height 34
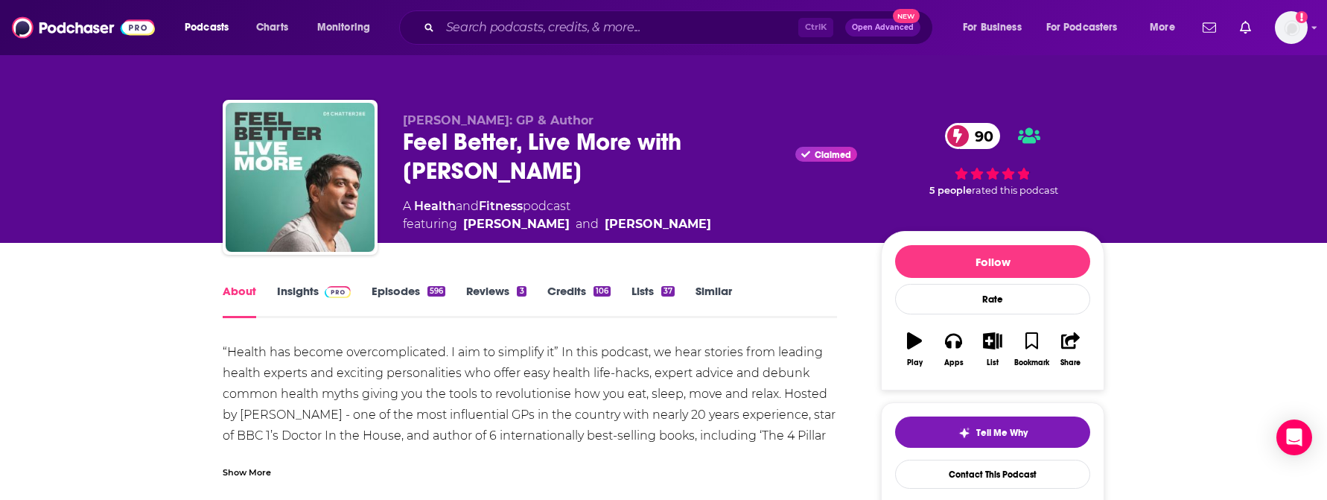
drag, startPoint x: 616, startPoint y: 171, endPoint x: 400, endPoint y: 150, distance: 216.9
click at [400, 150] on div "Dr Rangan Chatterjee: GP & Author Feel Better, Live More with Dr Rangan Chatter…" at bounding box center [664, 180] width 882 height 161
copy h1 "Feel Better, Live More with Dr Rangan Chatterjee"
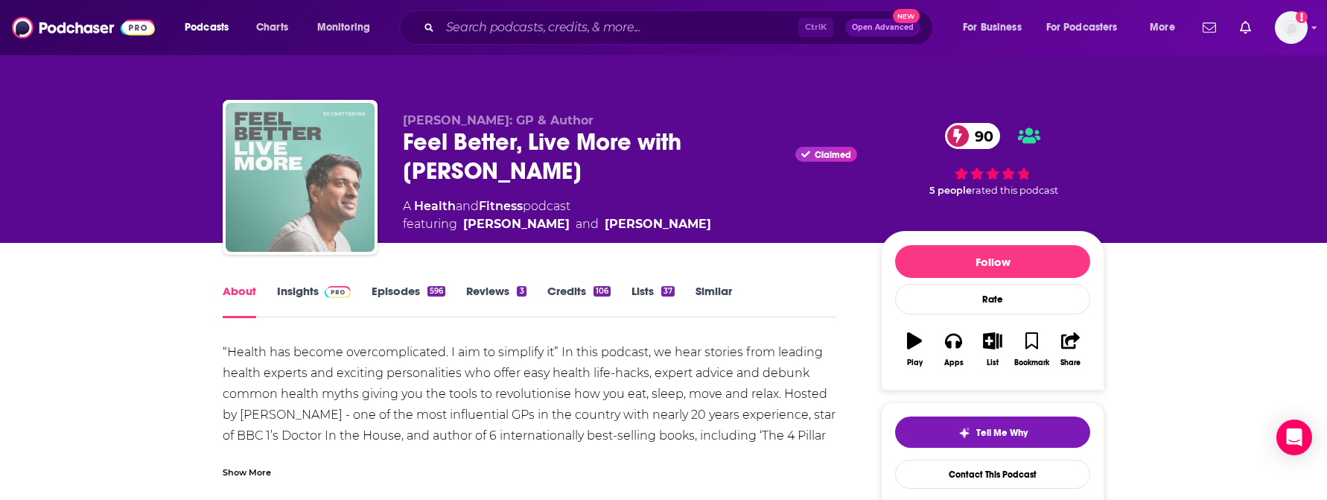
click at [299, 191] on img "Feel Better, Live More with Dr Rangan Chatterjee" at bounding box center [300, 177] width 149 height 149
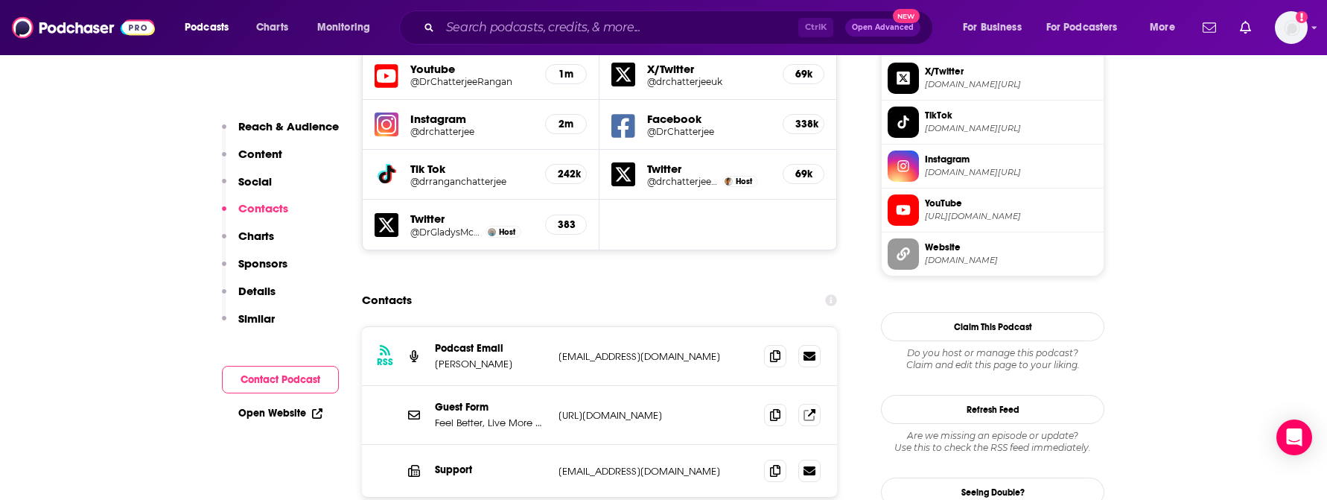
scroll to position [1340, 0]
click at [719, 349] on p "info+beee88f6-2309-4034-aed1-949dc57f9779@mg.pippa.io" at bounding box center [655, 355] width 194 height 13
click at [806, 350] on icon at bounding box center [809, 354] width 12 height 9
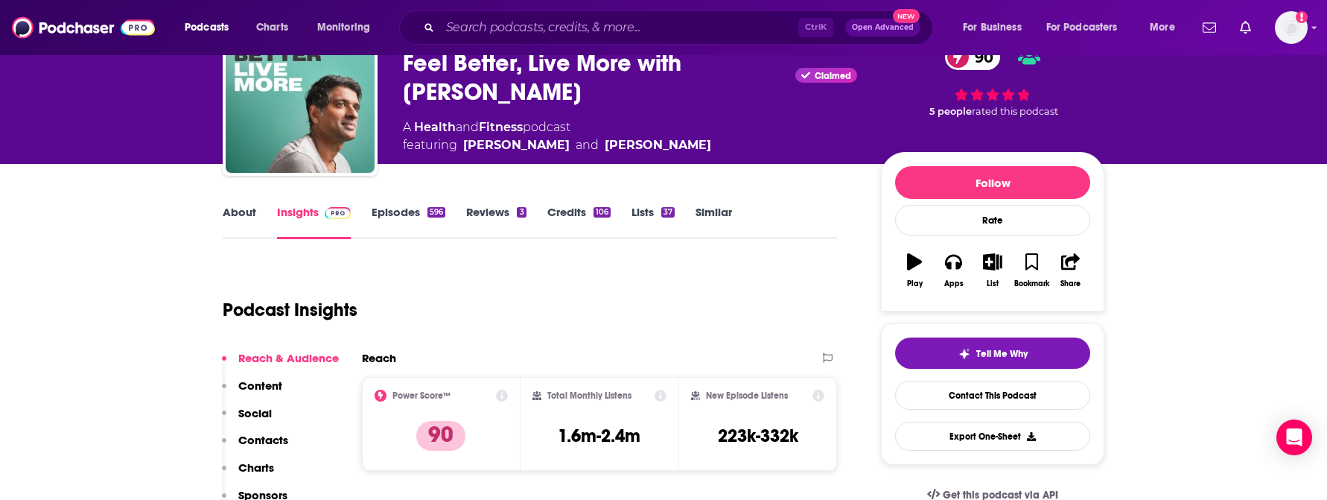
scroll to position [0, 0]
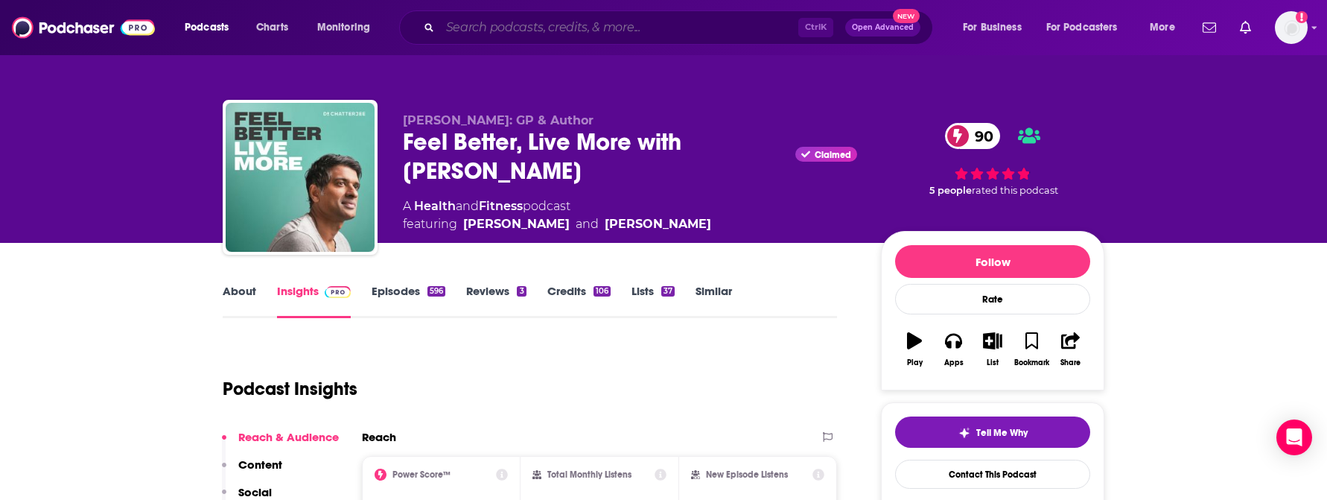
click at [526, 33] on input "Search podcasts, credits, & more..." at bounding box center [619, 28] width 358 height 24
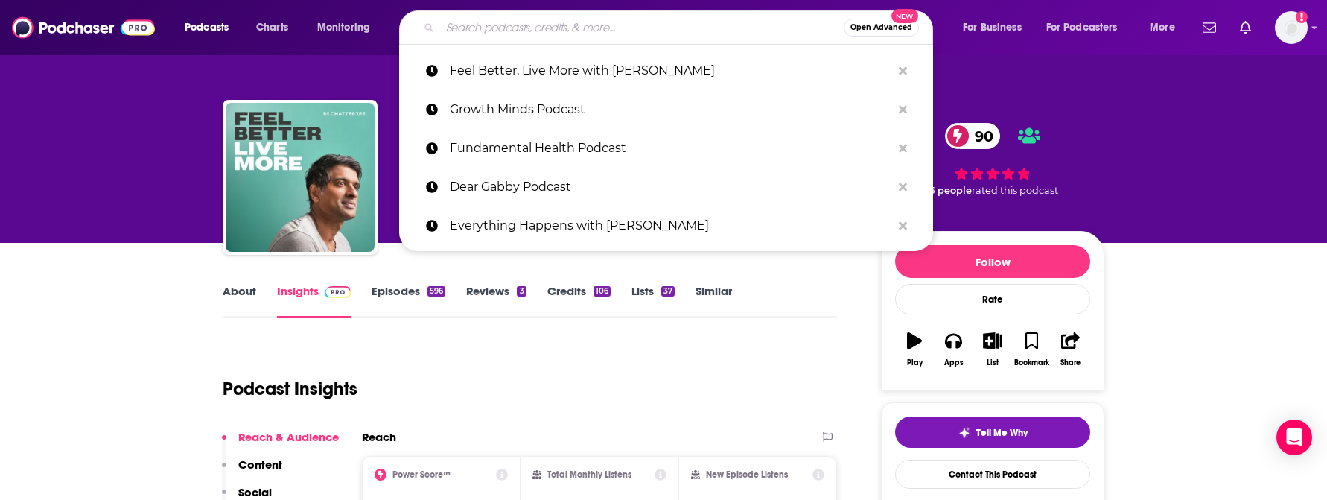
paste input "Culture Apothecary with Alex Clark"
type input "Culture Apothecary with Alex Clark"
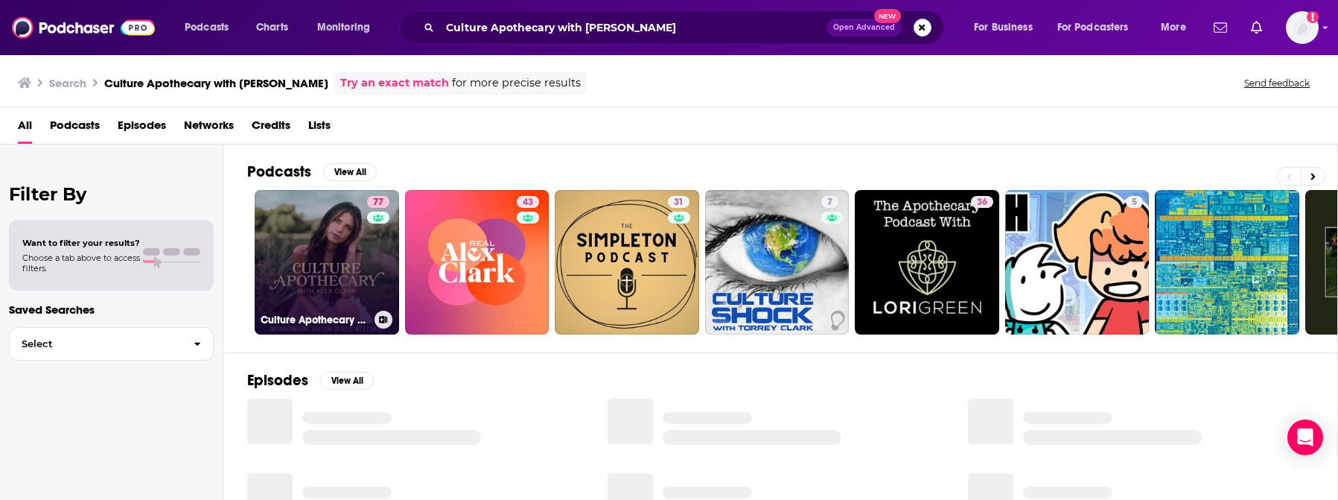
click at [337, 264] on link "77 Culture Apothecary with Alex Clark" at bounding box center [327, 262] width 144 height 144
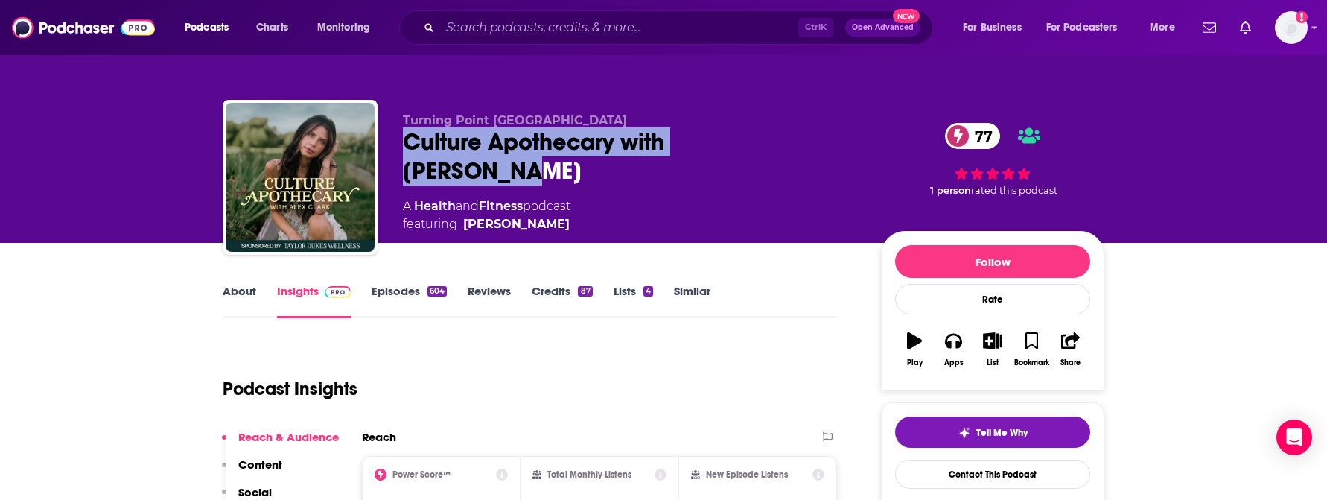
drag, startPoint x: 799, startPoint y: 143, endPoint x: 406, endPoint y: 139, distance: 393.1
click at [406, 139] on div "Culture Apothecary with Alex Clark 77" at bounding box center [630, 156] width 454 height 58
copy h2 "Culture Apothecary with Alex Clark"
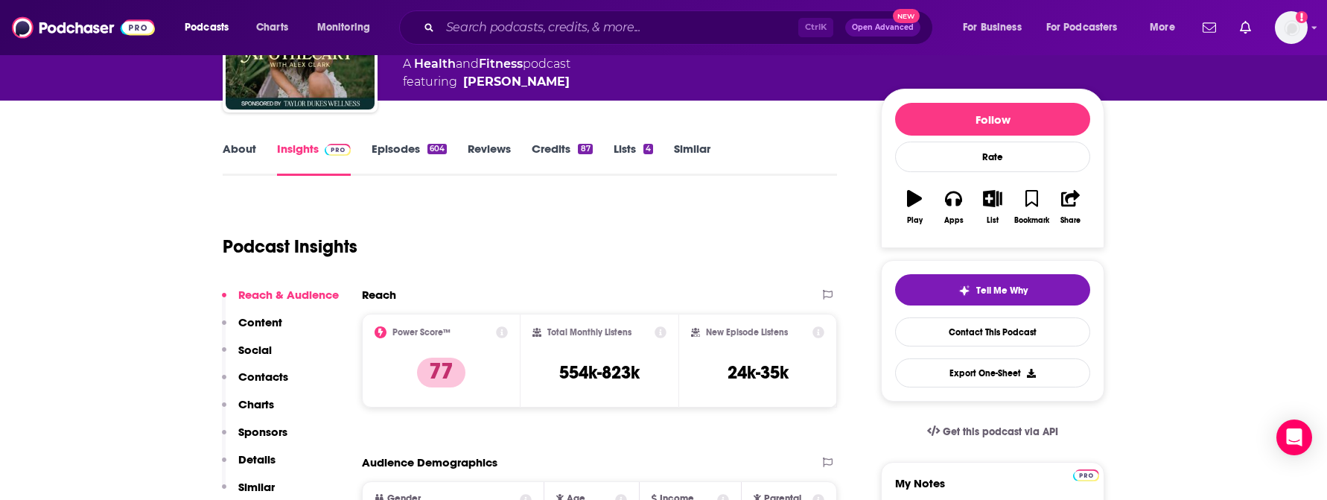
scroll to position [149, 0]
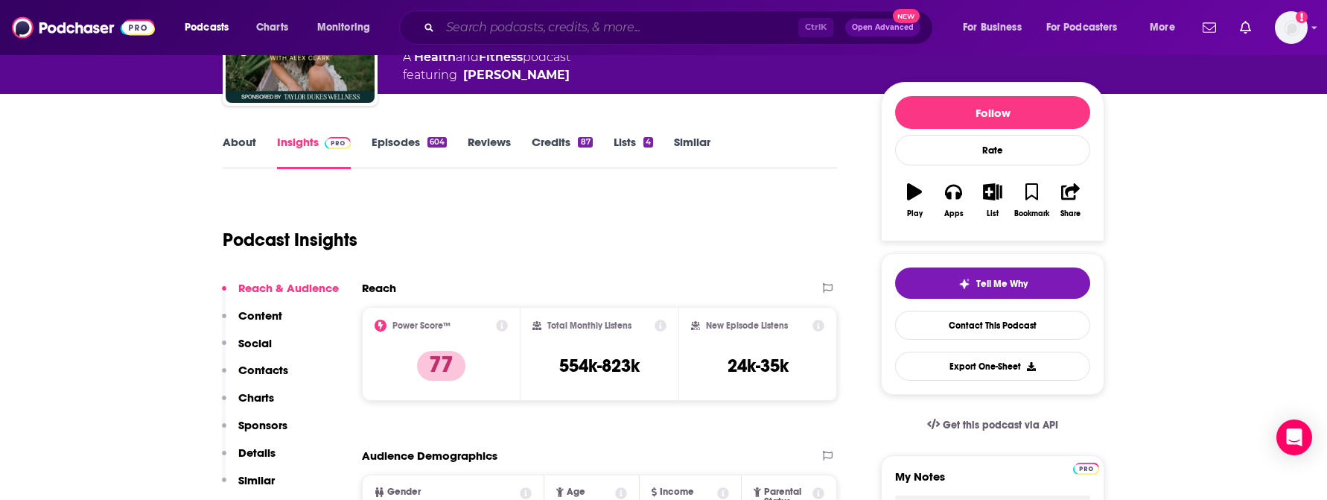
click at [515, 21] on input "Search podcasts, credits, & more..." at bounding box center [619, 28] width 358 height 24
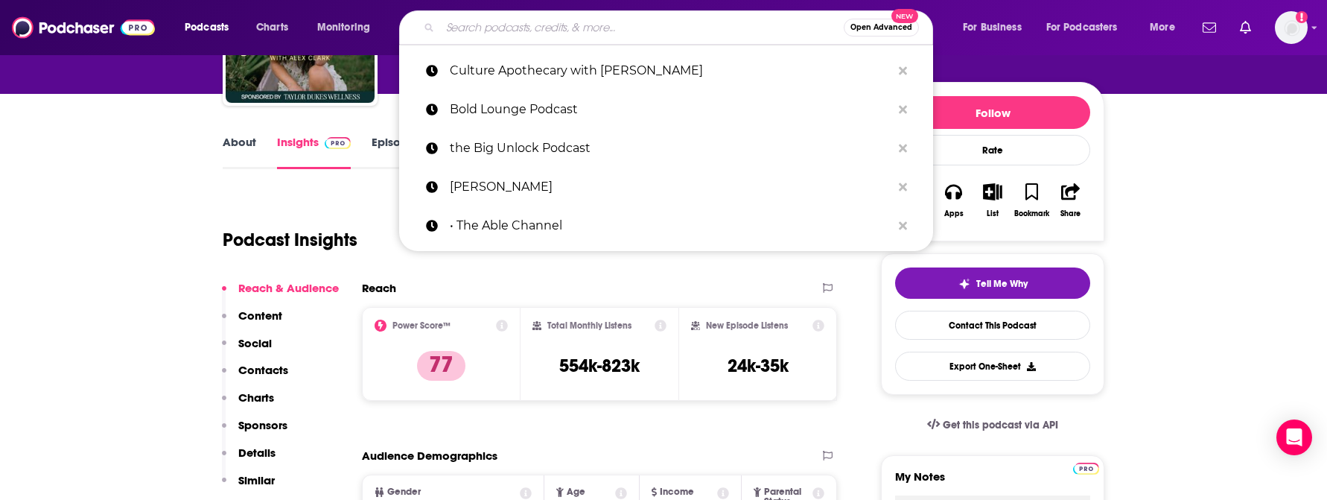
paste input "Good Life Project"
type input "Good Life Project"
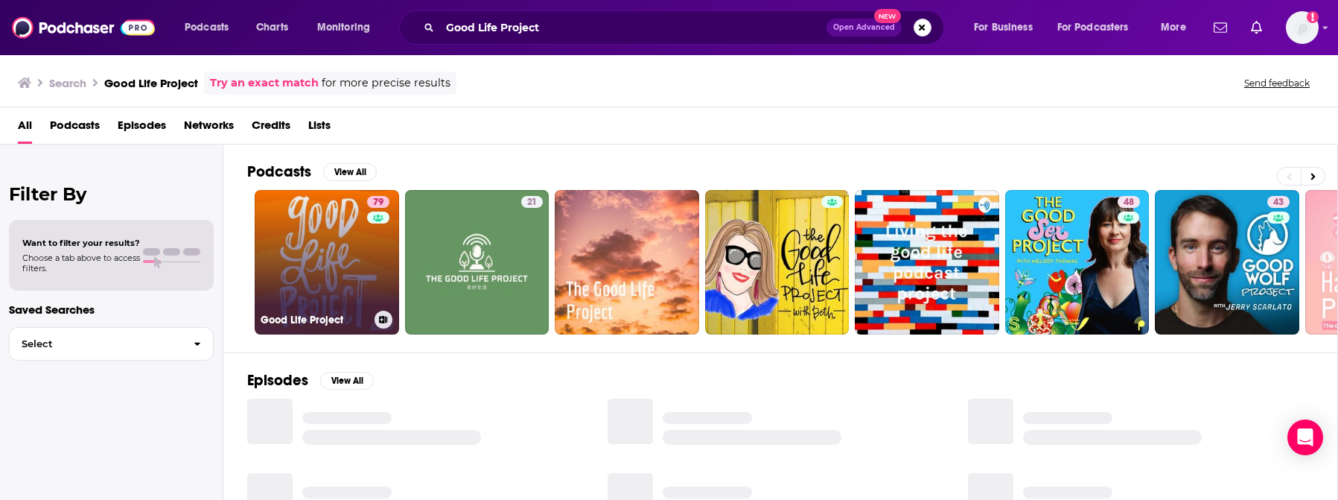
click at [344, 264] on link "79 Good Life Project" at bounding box center [327, 262] width 144 height 144
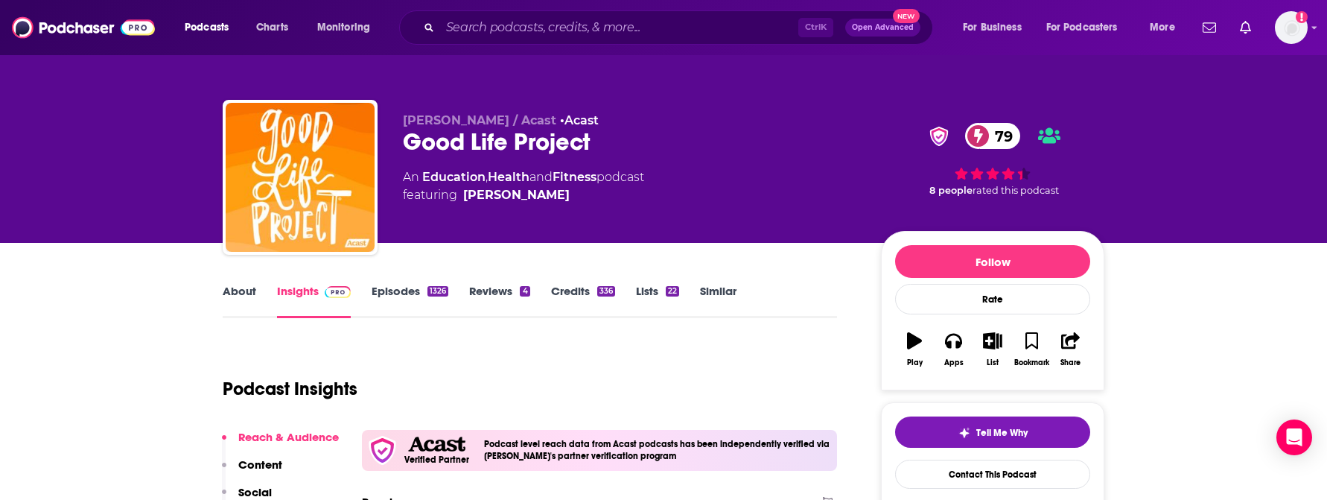
click at [247, 298] on link "About" at bounding box center [240, 301] width 34 height 34
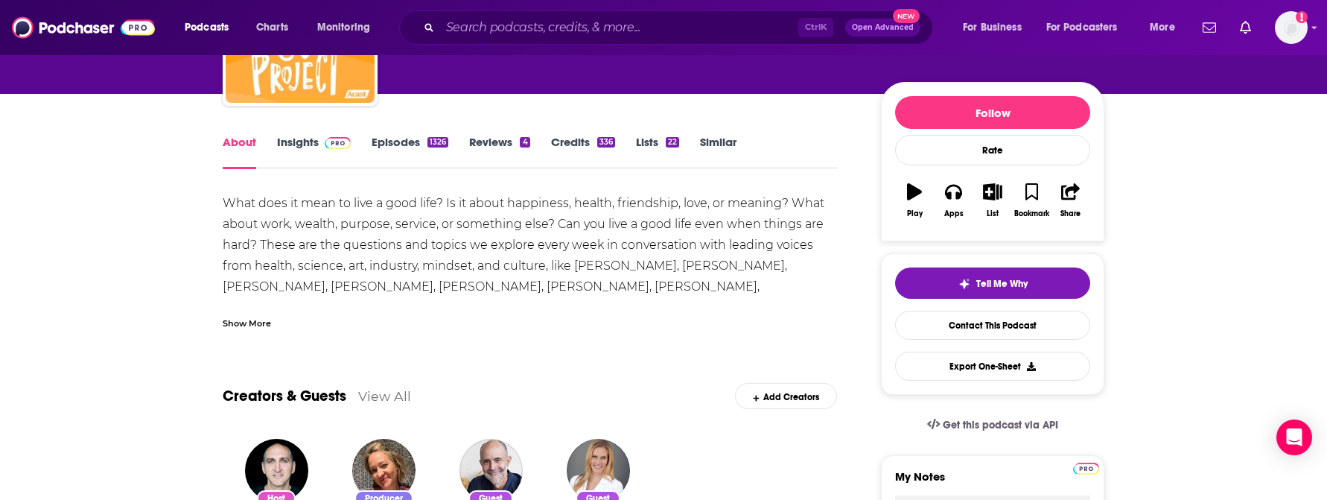
scroll to position [298, 0]
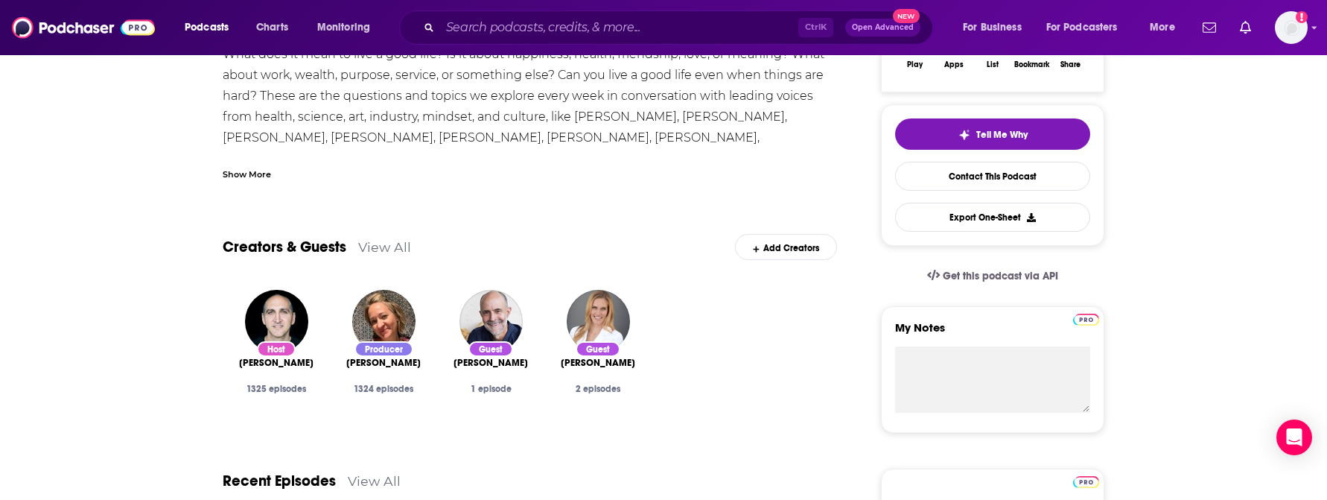
drag, startPoint x: 316, startPoint y: 365, endPoint x: 226, endPoint y: 362, distance: 90.1
click at [226, 362] on div "Host Jonathan Fields 1325 episodes" at bounding box center [276, 357] width 107 height 158
copy span "Jonathan Fields"
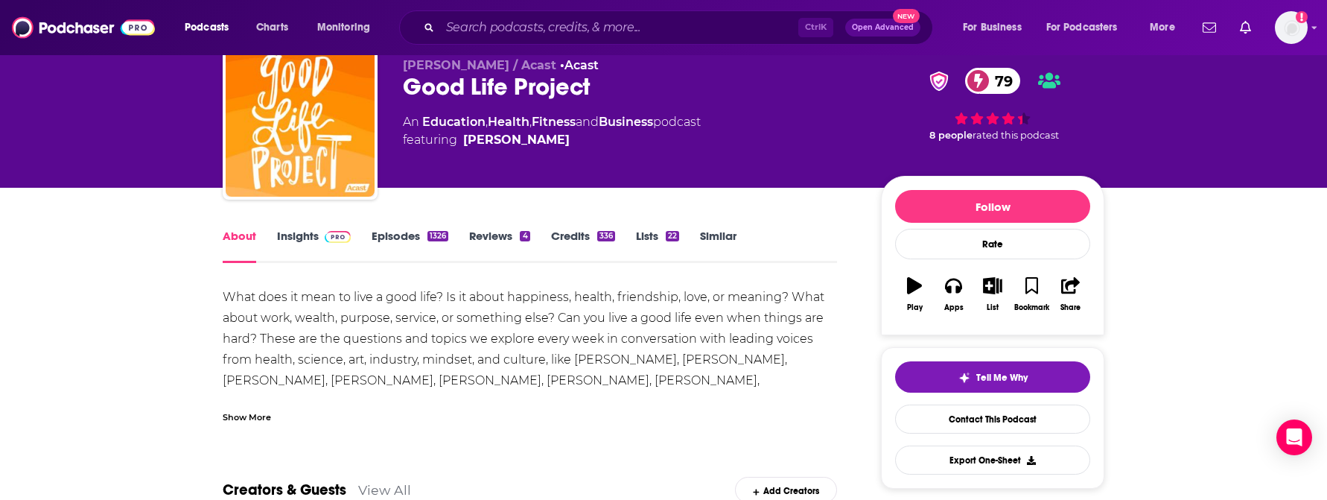
scroll to position [0, 0]
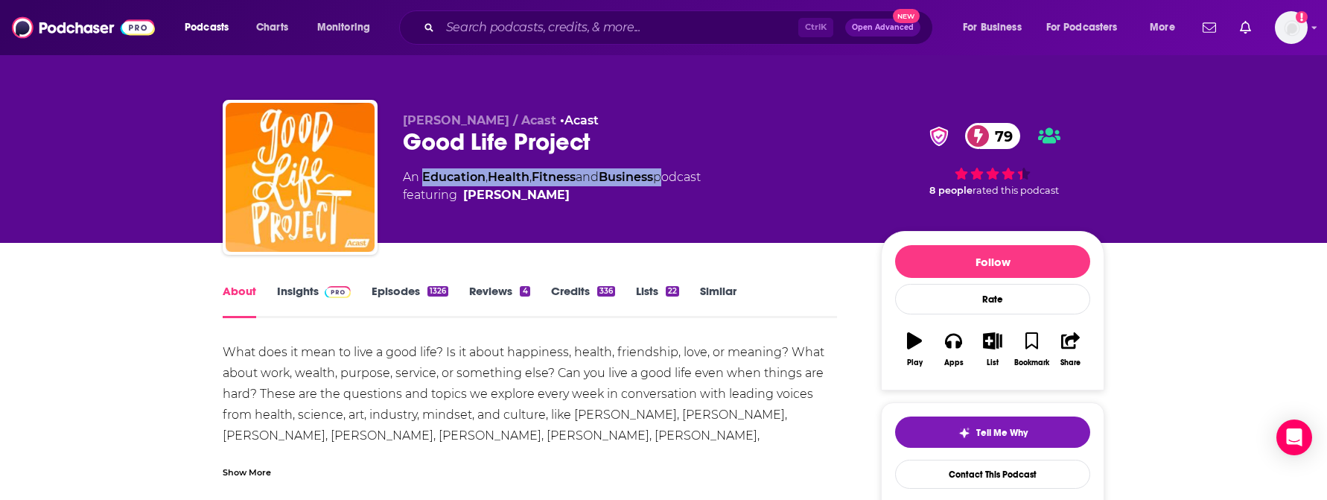
drag, startPoint x: 666, startPoint y: 175, endPoint x: 425, endPoint y: 173, distance: 241.2
click at [425, 173] on div "An Education , Health , Fitness and Business podcast featuring Jonathan Fields" at bounding box center [552, 186] width 298 height 36
copy div "Education , Health , Fitness and Business"
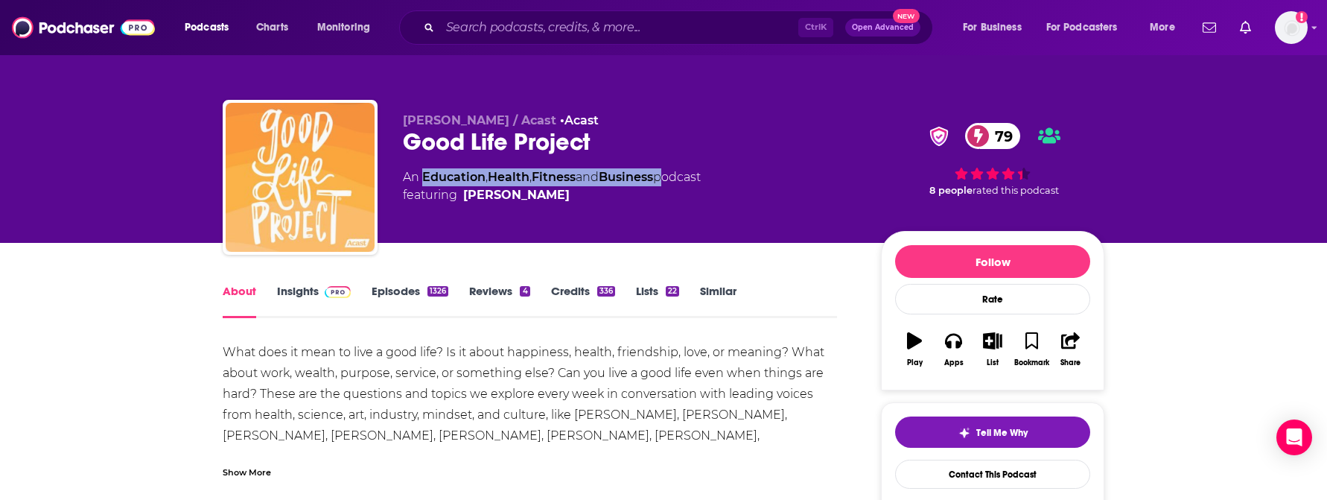
click at [305, 191] on img "Good Life Project" at bounding box center [300, 177] width 149 height 149
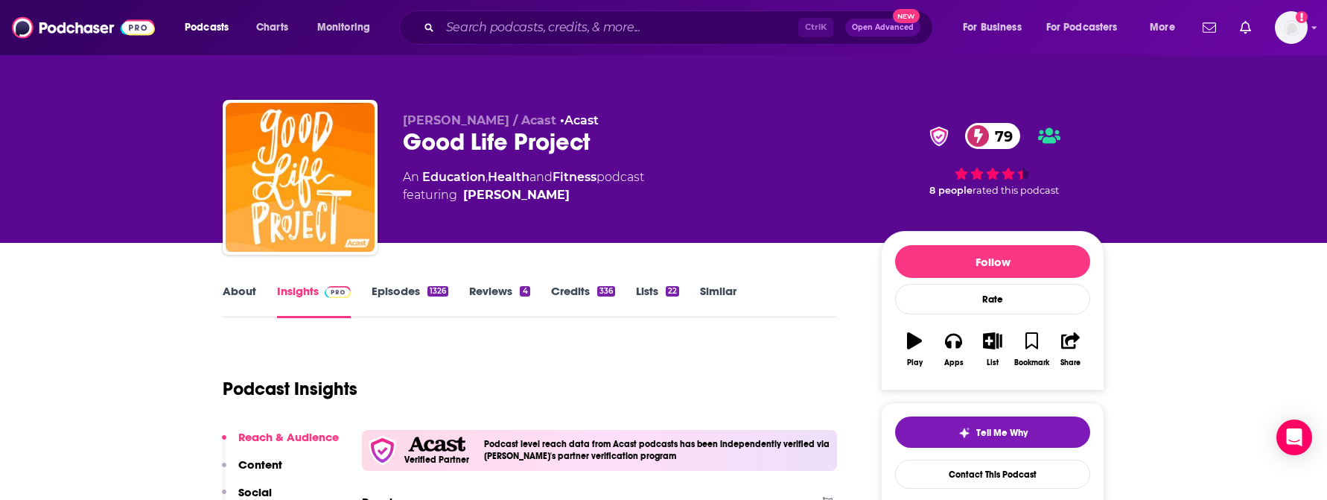
scroll to position [223, 0]
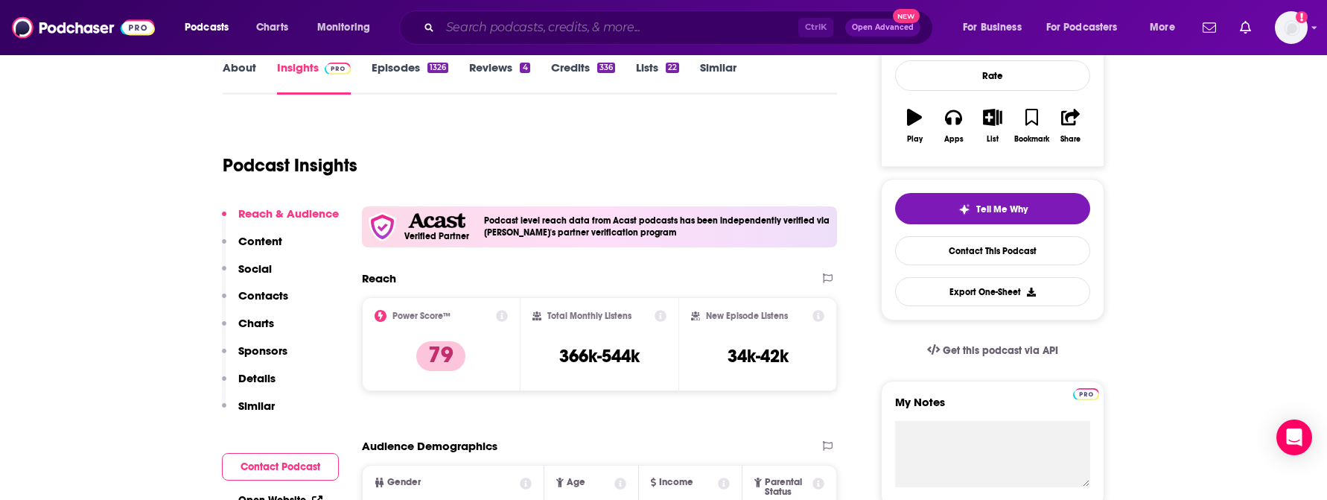
click at [480, 28] on input "Search podcasts, credits, & more..." at bounding box center [619, 28] width 358 height 24
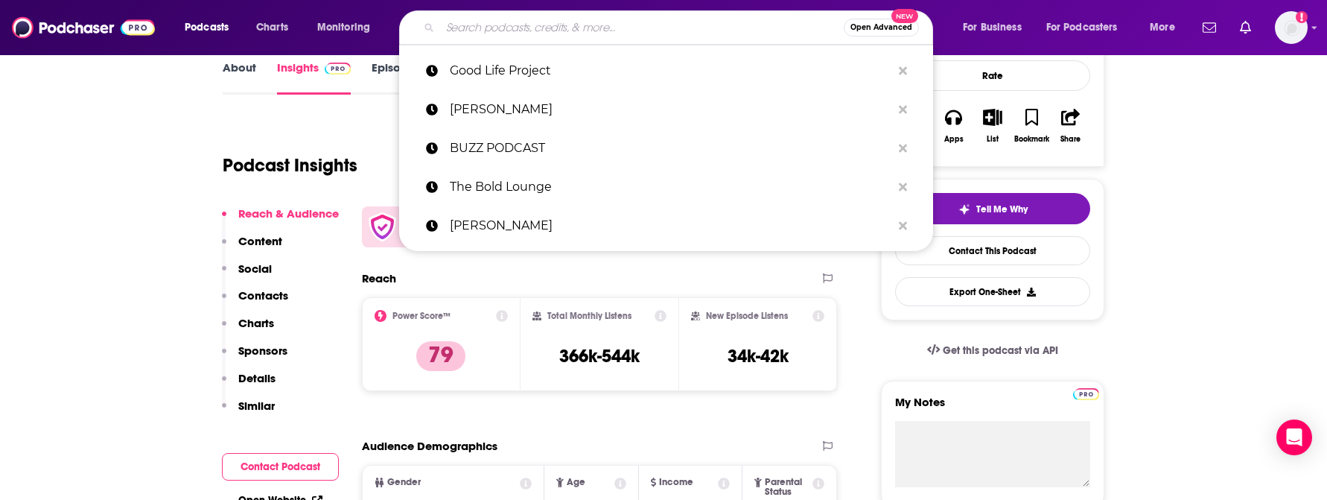
paste input "Habits & Hustle with Jennifer Cohen"
type input "Habits & Hustle with Jennifer Cohen"
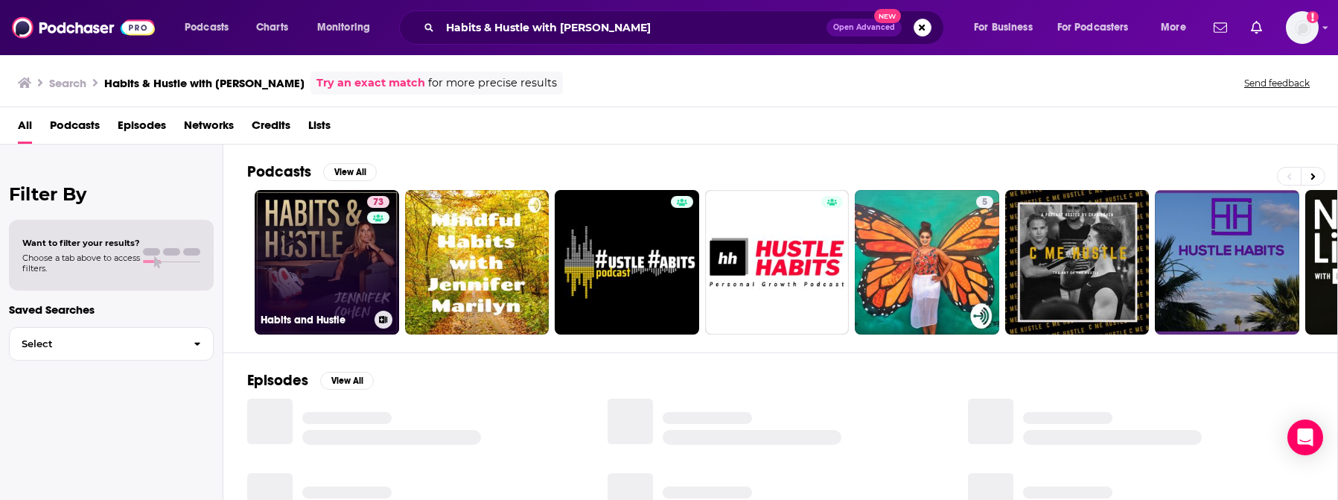
click at [285, 255] on link "73 Habits and Hustle" at bounding box center [327, 262] width 144 height 144
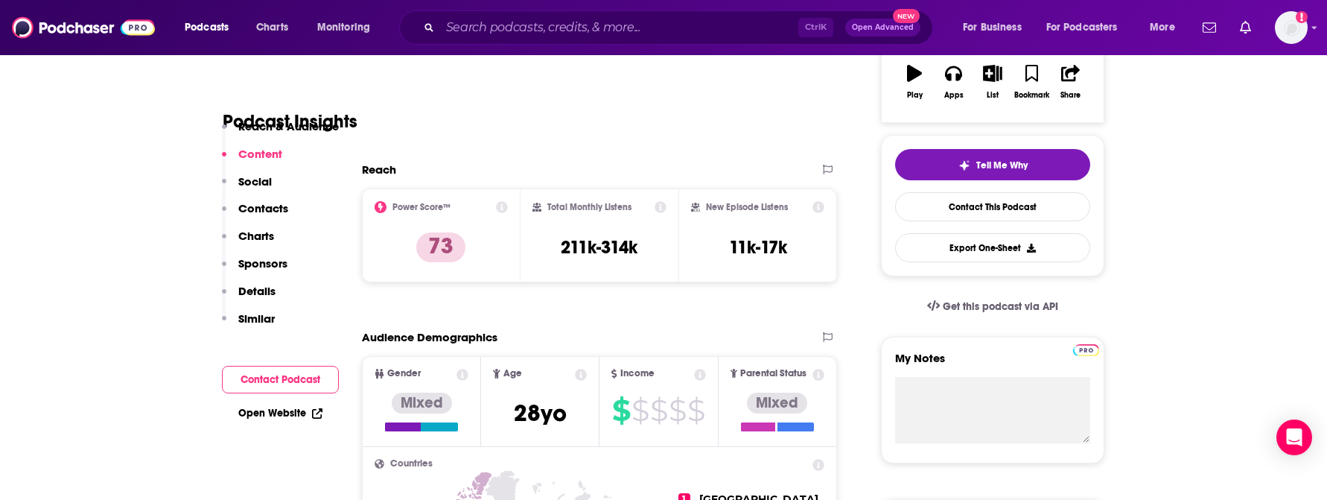
scroll to position [74, 0]
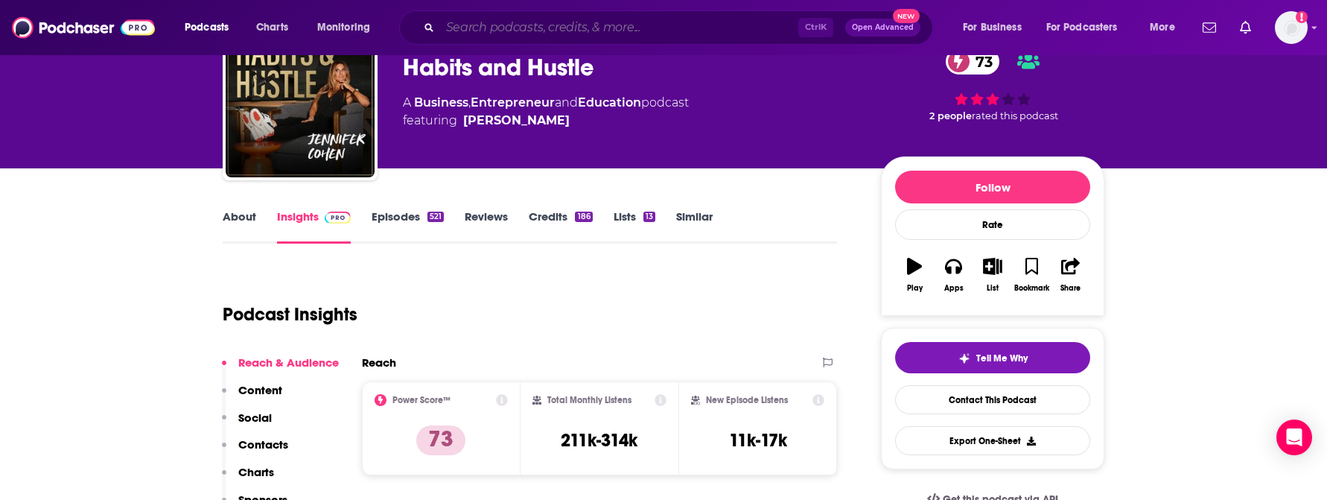
click at [460, 17] on input "Search podcasts, credits, & more..." at bounding box center [619, 28] width 358 height 24
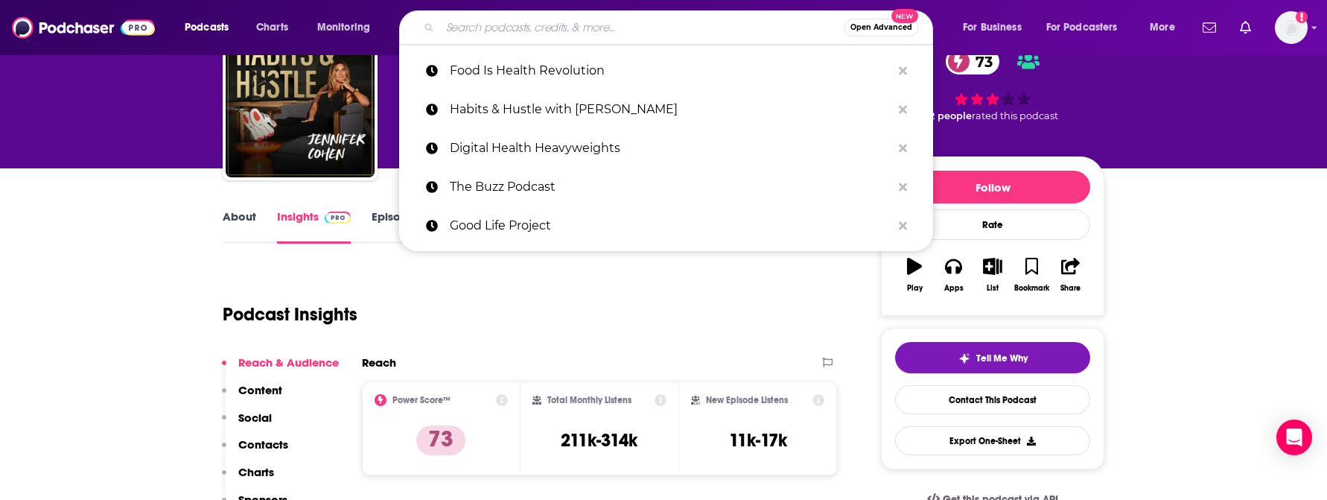
paste input "Modern Wisdom"
type input "Modern Wisdom"
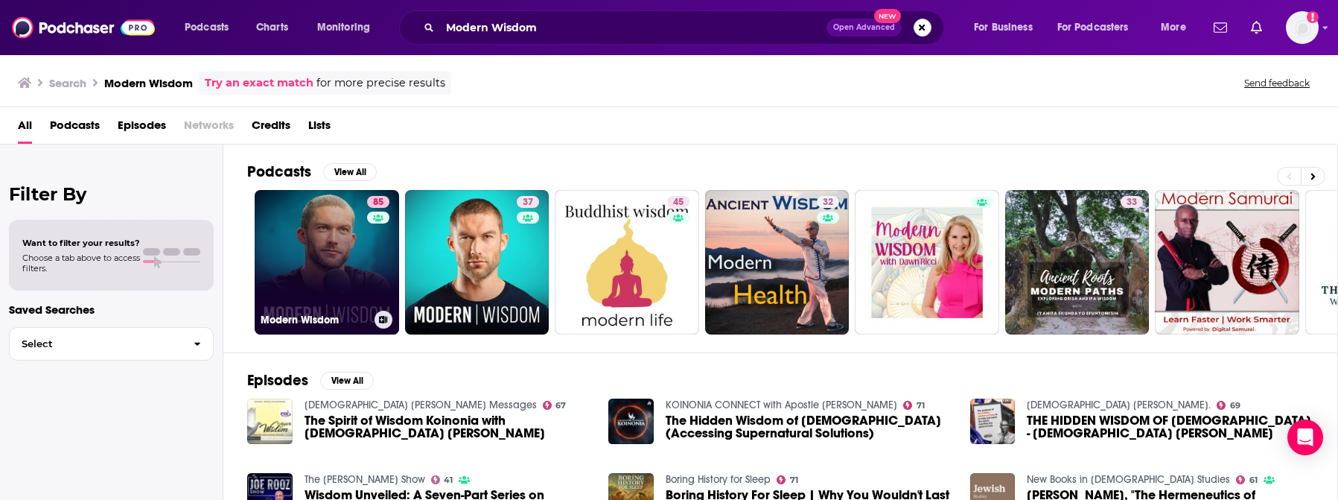
click at [334, 263] on link "85 Modern Wisdom" at bounding box center [327, 262] width 144 height 144
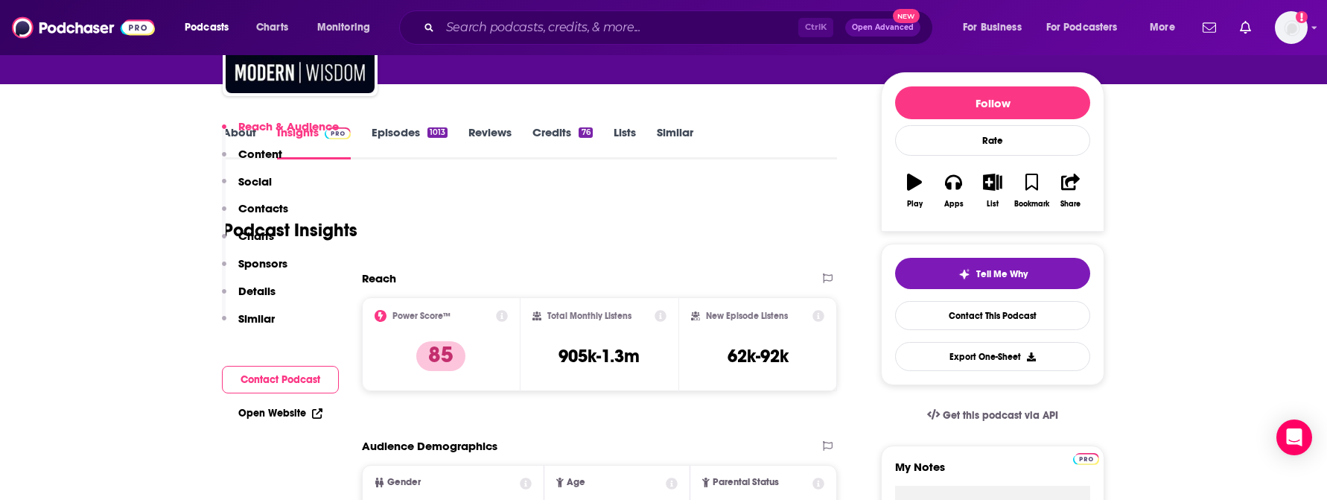
scroll to position [149, 0]
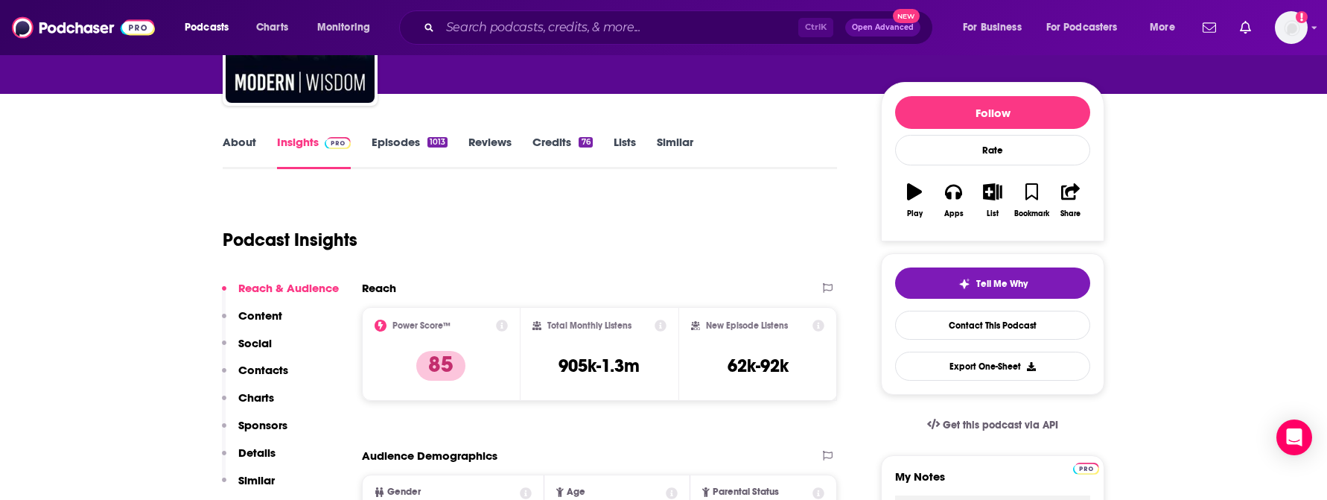
click at [231, 138] on link "About" at bounding box center [240, 152] width 34 height 34
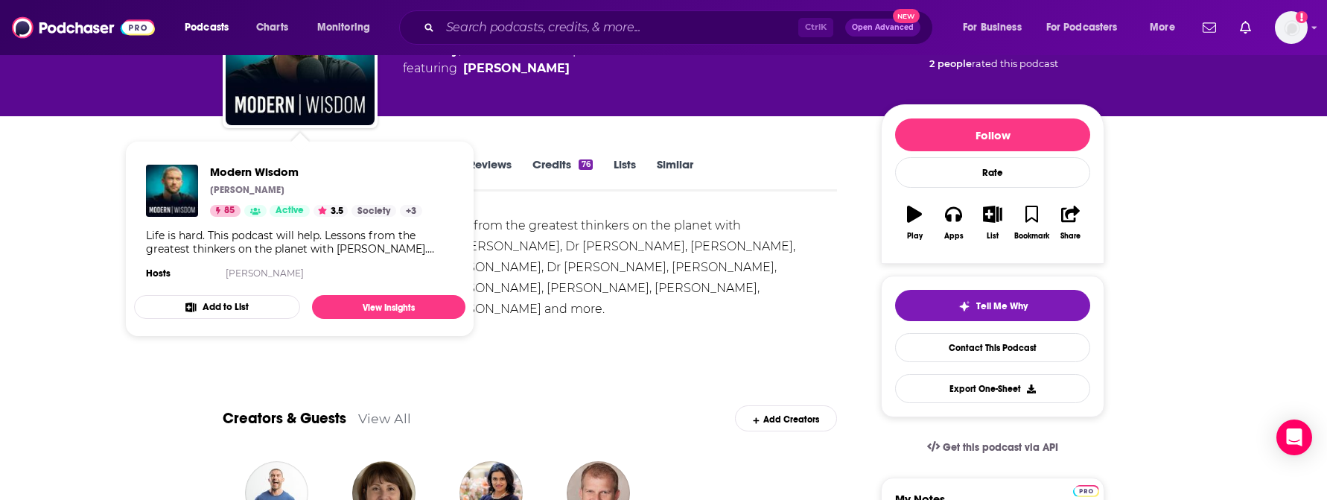
scroll to position [372, 0]
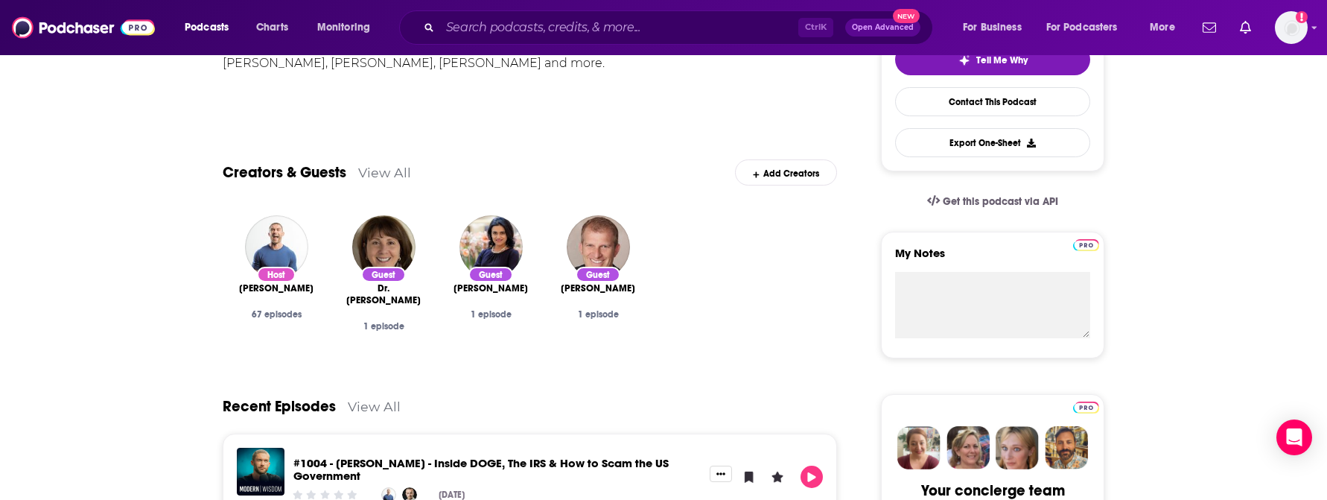
drag, startPoint x: 316, startPoint y: 289, endPoint x: 236, endPoint y: 284, distance: 80.6
click at [236, 284] on div "Host Chris Williamson 67 episodes" at bounding box center [276, 282] width 107 height 158
copy span "Chris Williamson"
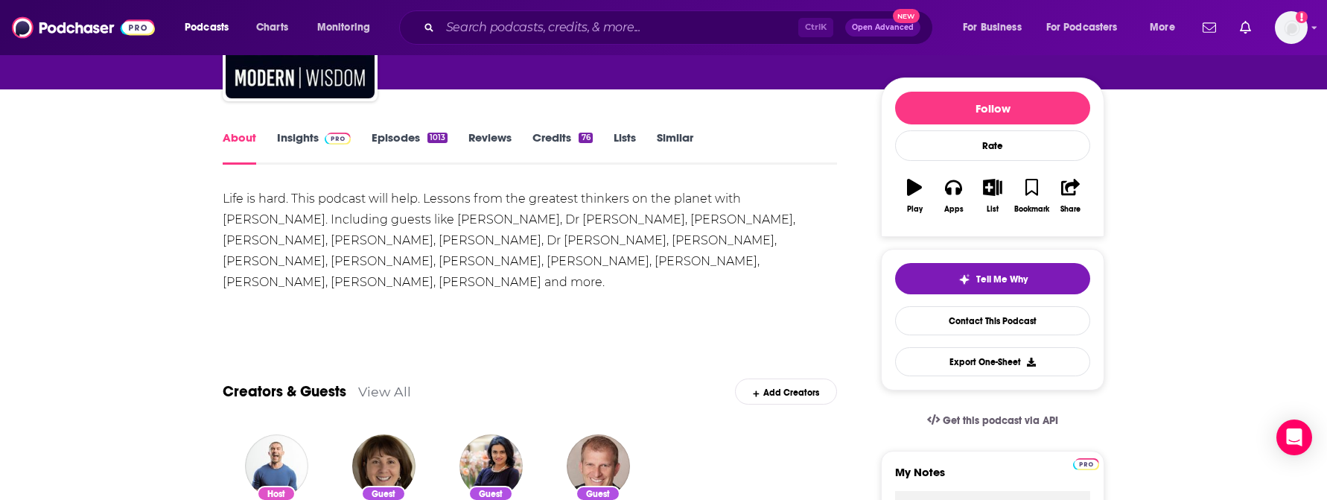
scroll to position [0, 0]
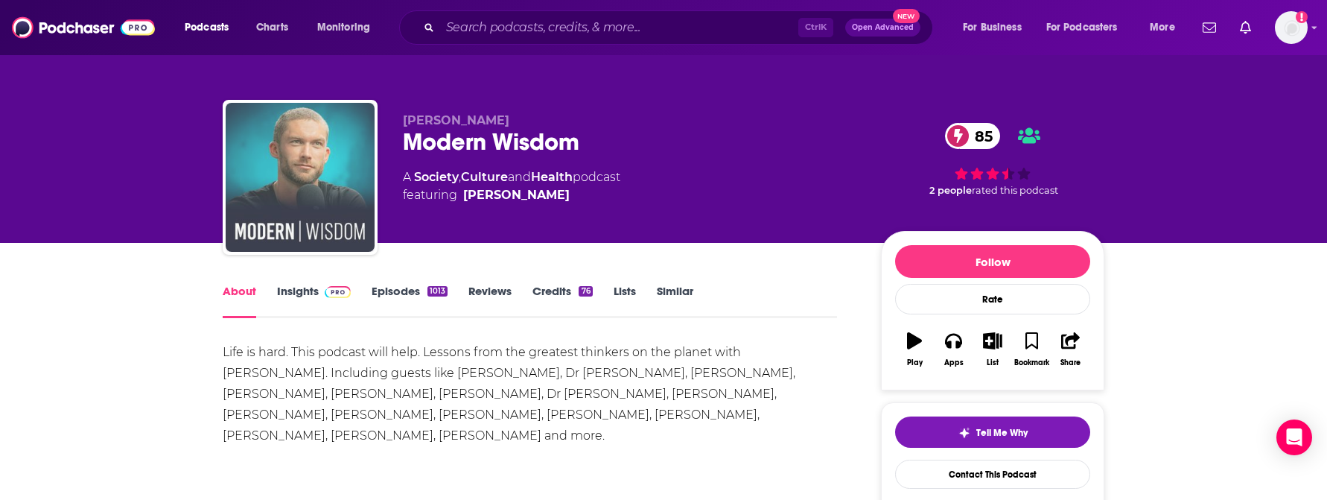
click at [314, 184] on img "Modern Wisdom" at bounding box center [300, 177] width 149 height 149
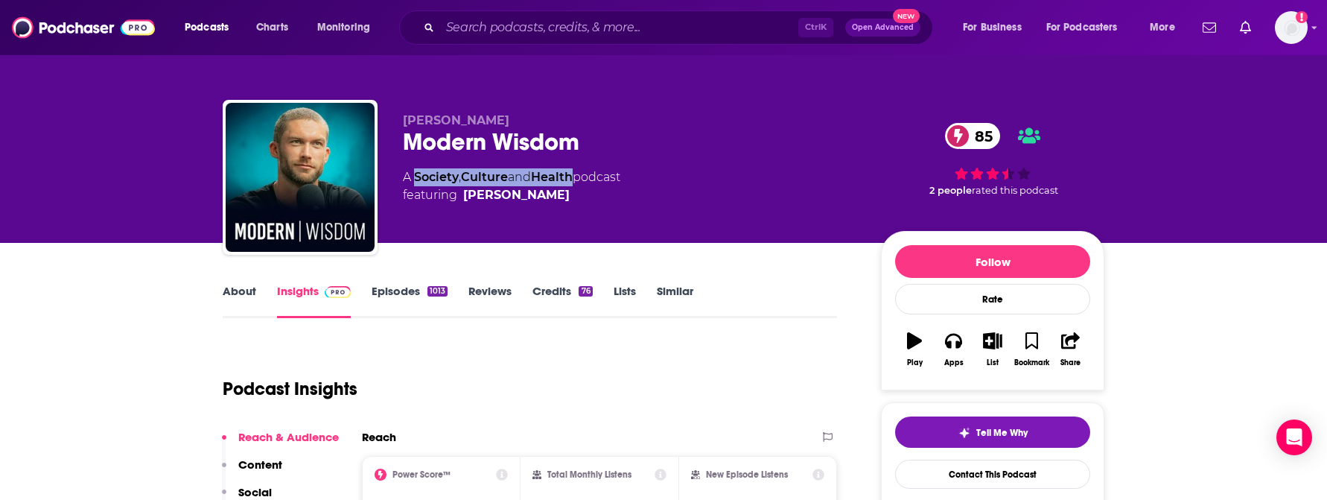
drag, startPoint x: 581, startPoint y: 176, endPoint x: 415, endPoint y: 182, distance: 165.4
click at [415, 182] on div "A Society , Culture and Health podcast featuring Chris Williamson" at bounding box center [511, 186] width 217 height 36
copy div "Society , Culture and Health"
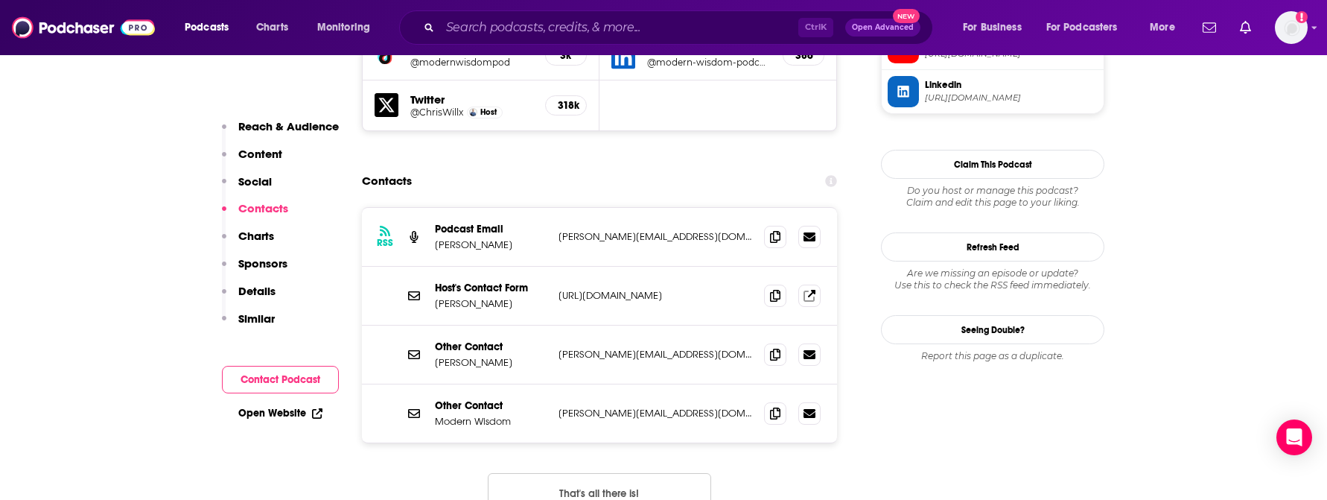
scroll to position [1415, 0]
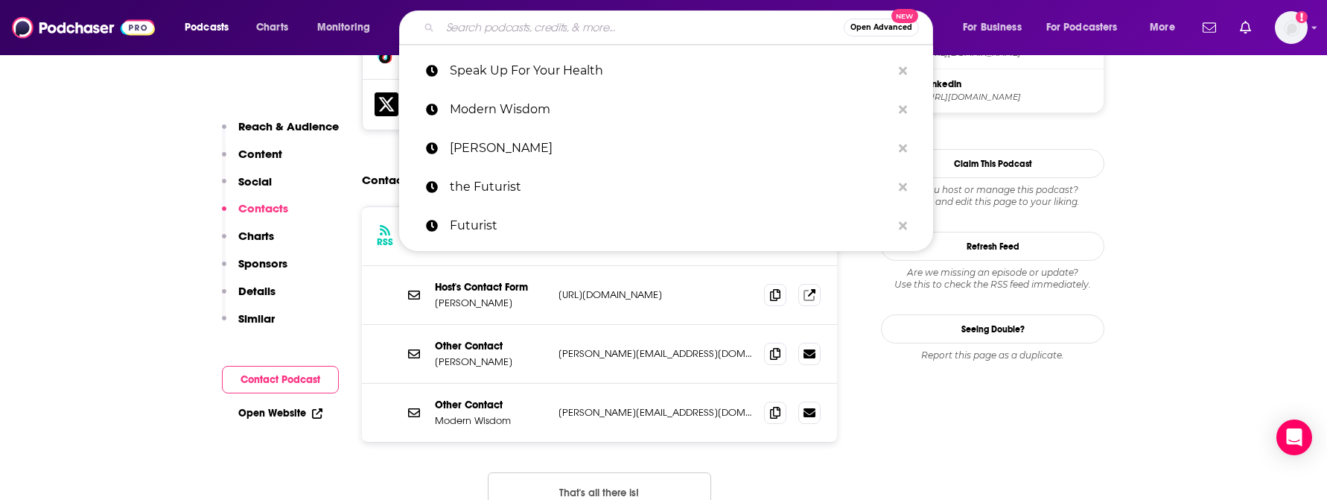
click at [482, 29] on input "Search podcasts, credits, & more..." at bounding box center [642, 28] width 404 height 24
paste input "Pursuit of Wellness"
type input "Pursuit of Wellness"
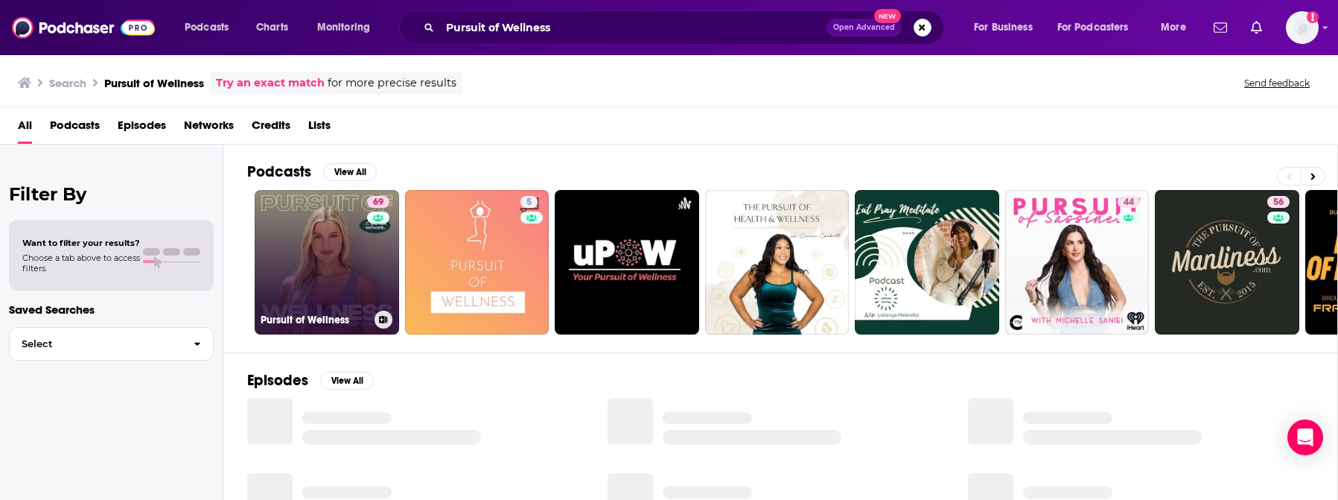
click at [336, 259] on link "69 Pursuit of Wellness" at bounding box center [327, 262] width 144 height 144
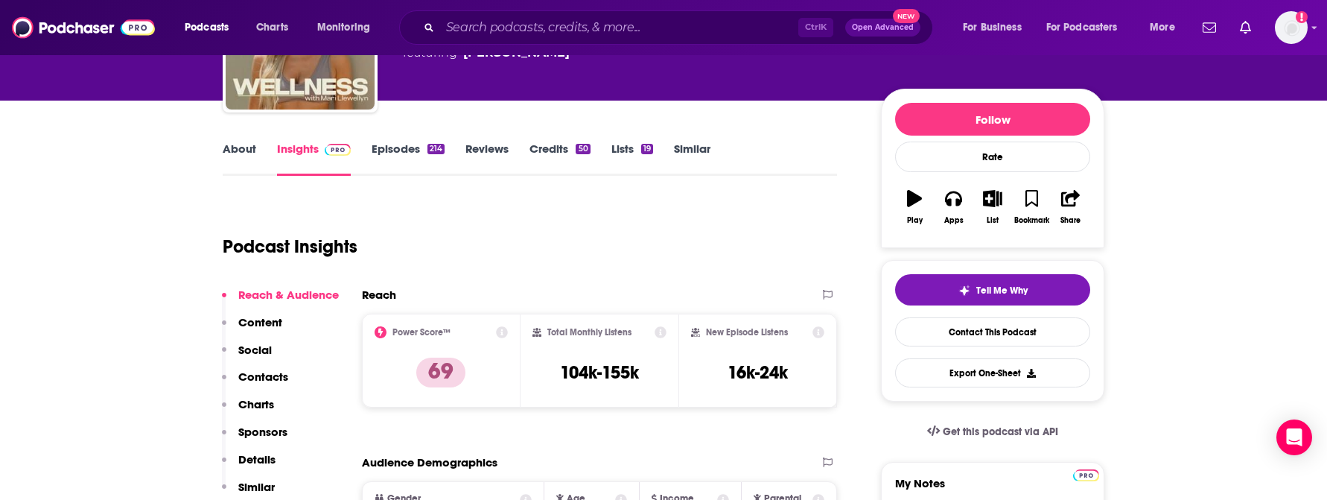
scroll to position [149, 0]
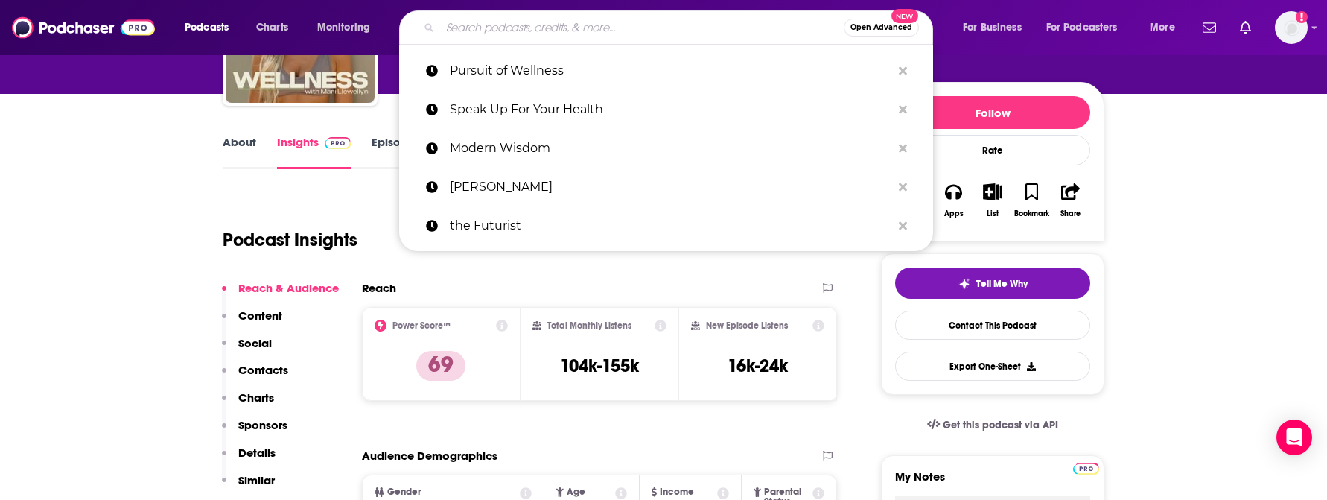
click at [492, 35] on input "Search podcasts, credits, & more..." at bounding box center [642, 28] width 404 height 24
paste input "Just Jenny with Jenny Hutt"
type input "Just Jenny with Jenny Hutt"
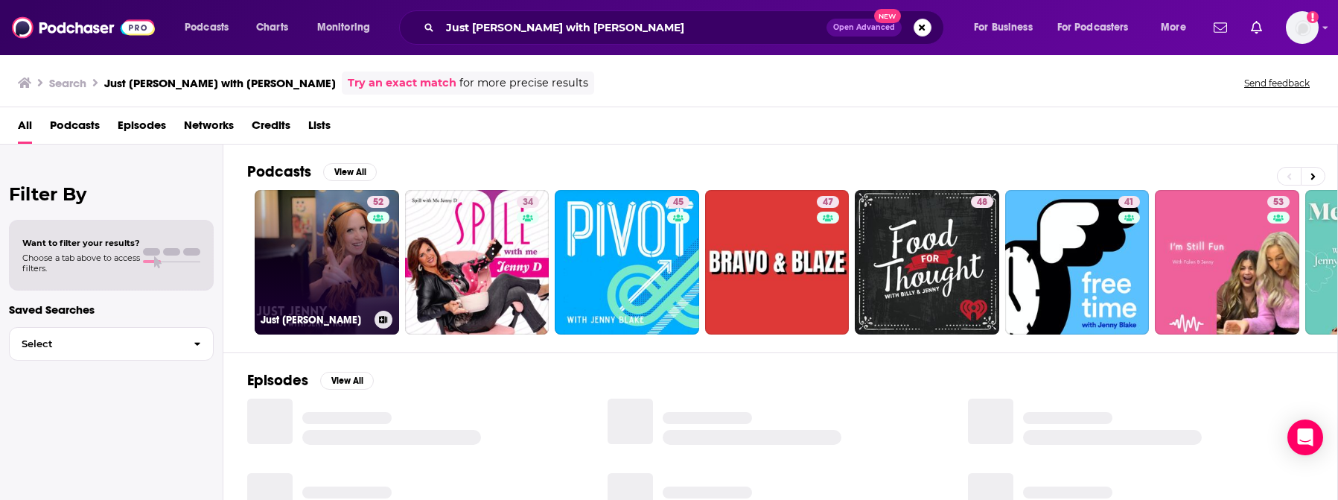
click at [349, 269] on link "52 Just Jenny" at bounding box center [327, 262] width 144 height 144
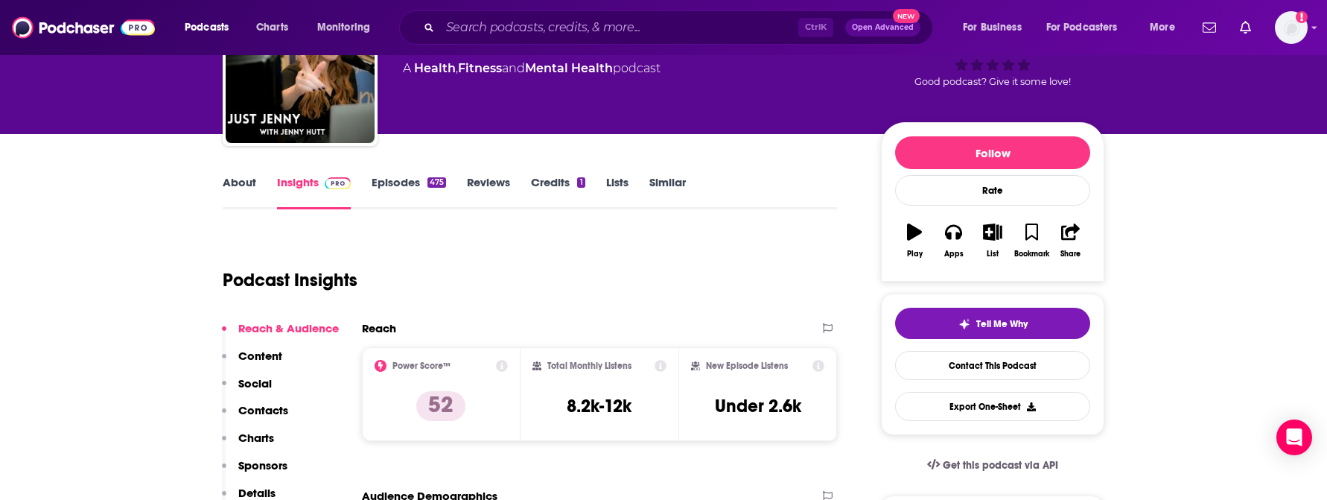
scroll to position [223, 0]
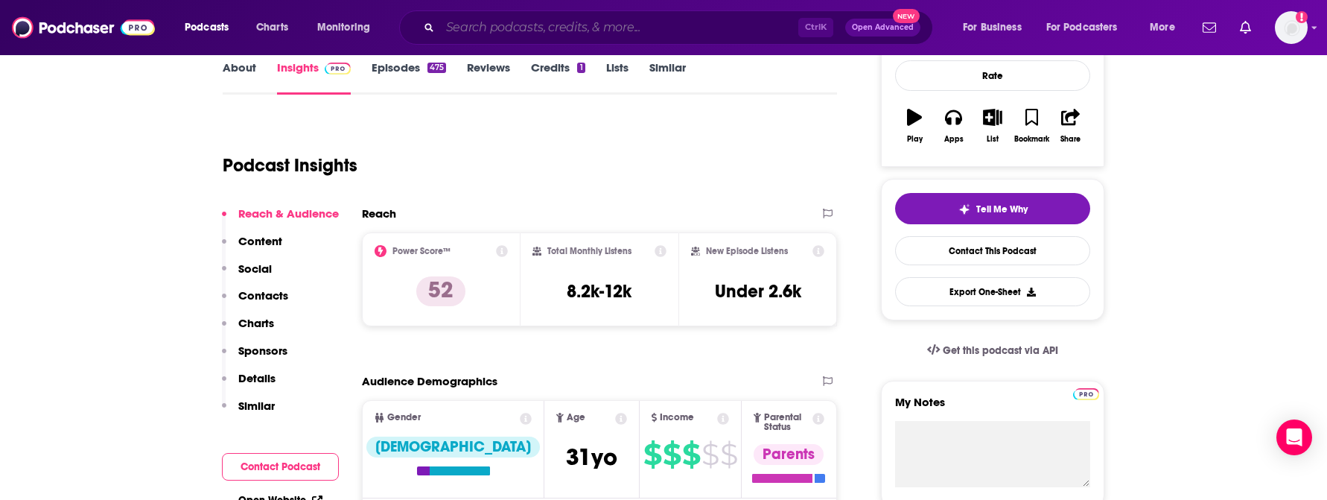
click at [504, 31] on input "Search podcasts, credits, & more..." at bounding box center [619, 28] width 358 height 24
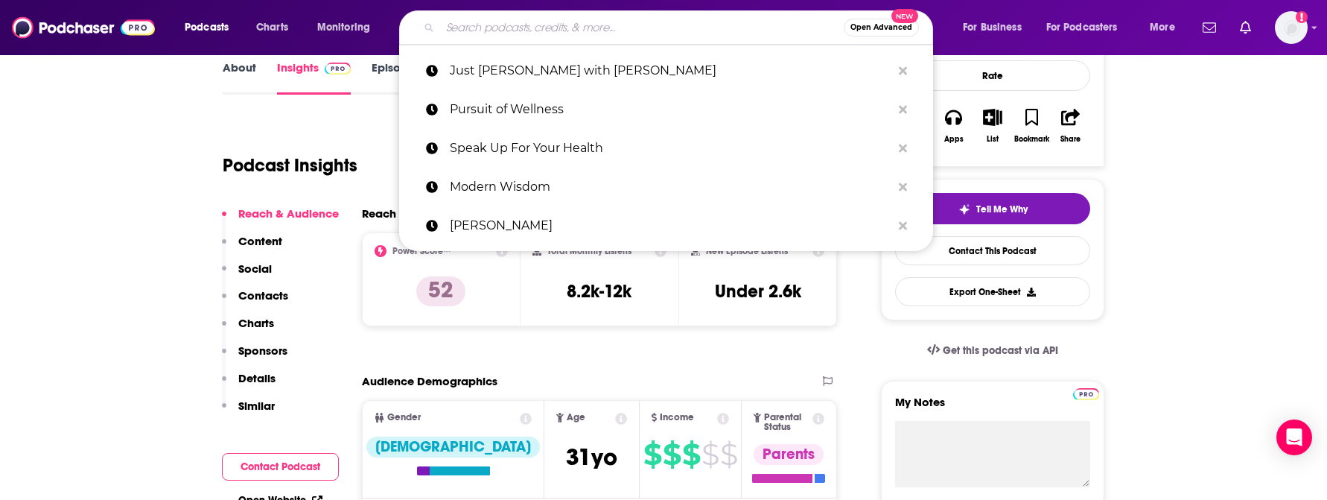
paste input "Keeping It Real with Jillian Michaels"
type input "Keeping It Real with Jillian Michaels"
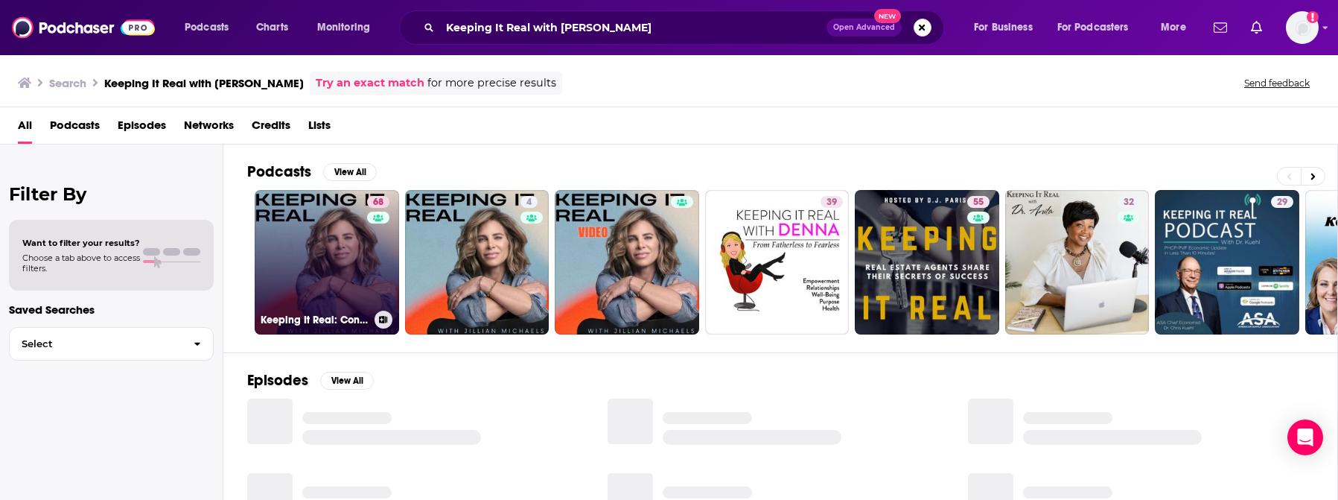
click at [328, 246] on link "68 Keeping It Real: Conversations with Jillian Michaels" at bounding box center [327, 262] width 144 height 144
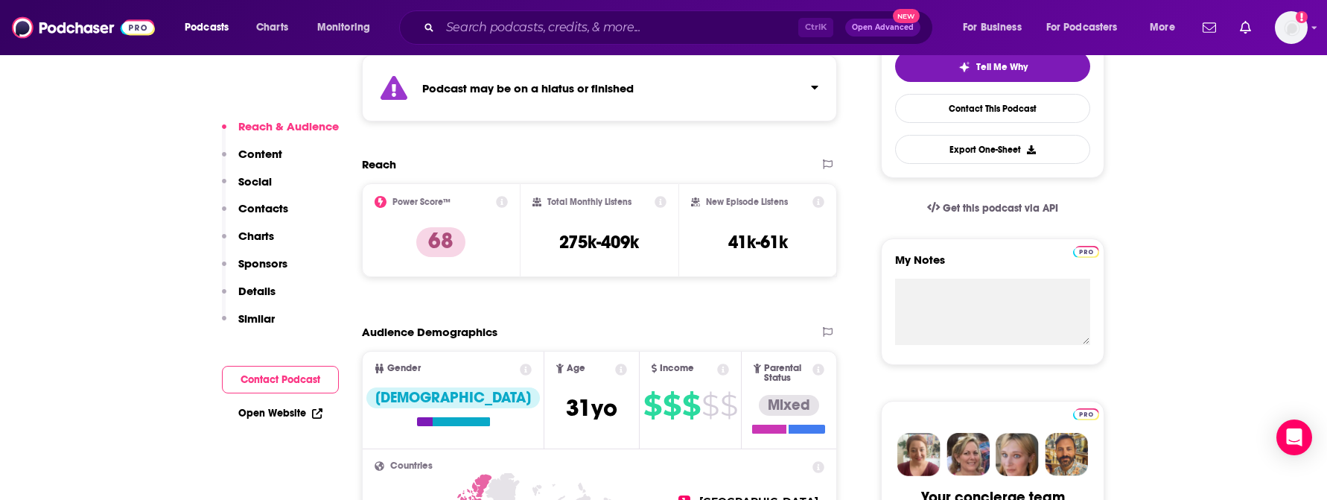
scroll to position [372, 0]
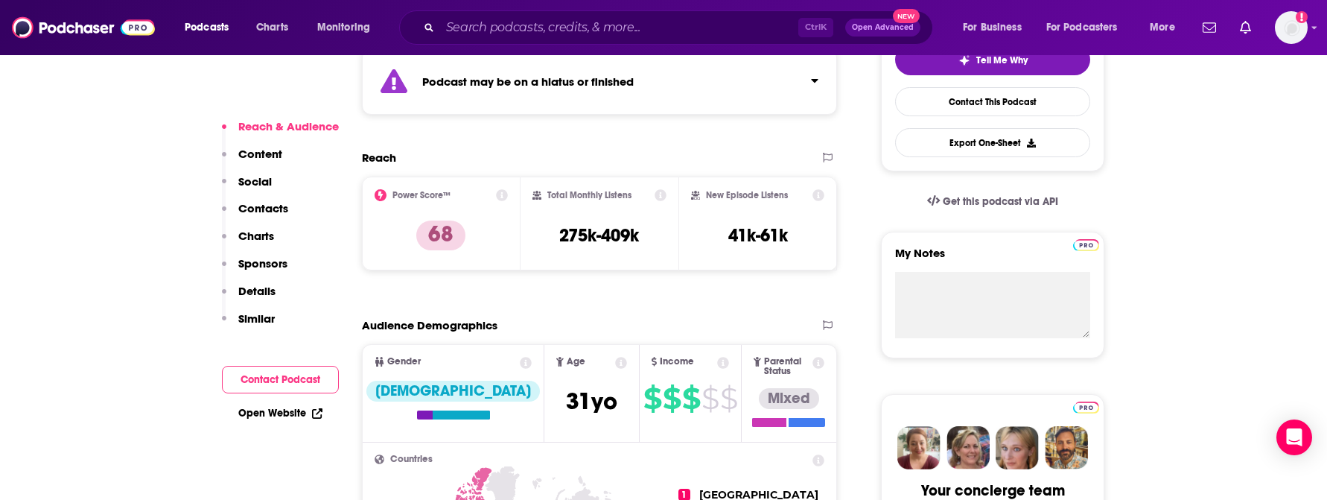
click at [820, 79] on div "Podcast may be on a hiatus or finished" at bounding box center [599, 81] width 475 height 66
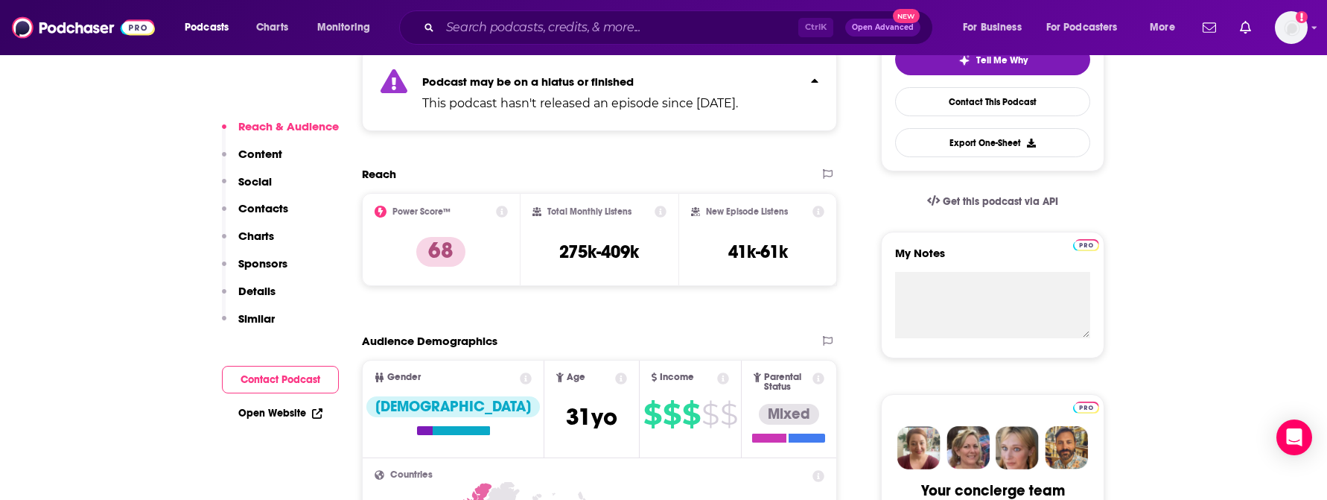
click at [820, 79] on div "Podcast may be on a hiatus or finished This podcast hasn't released an episode …" at bounding box center [599, 89] width 475 height 83
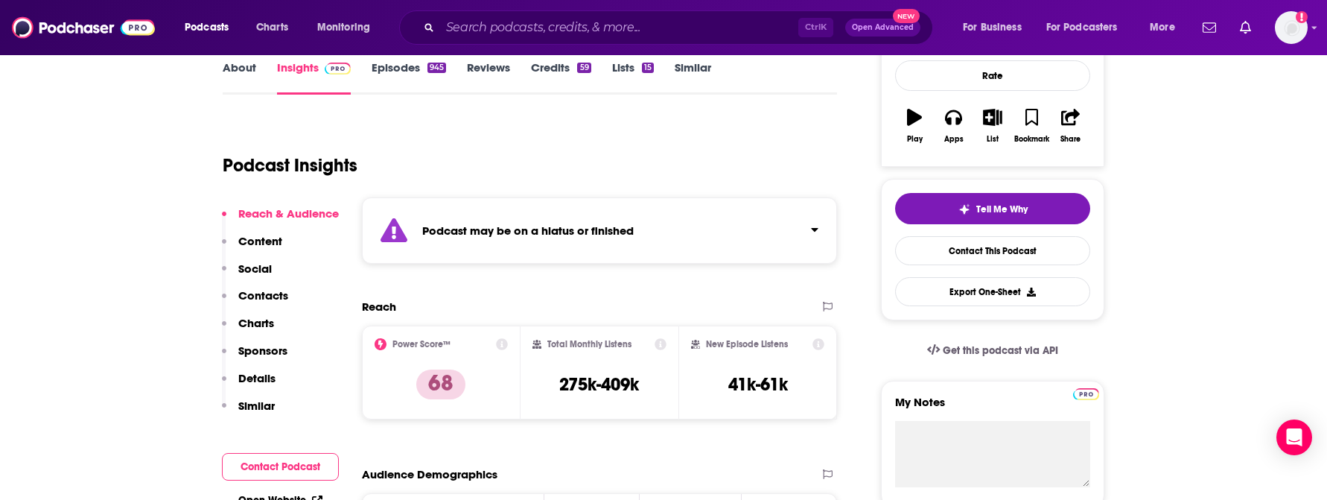
scroll to position [0, 0]
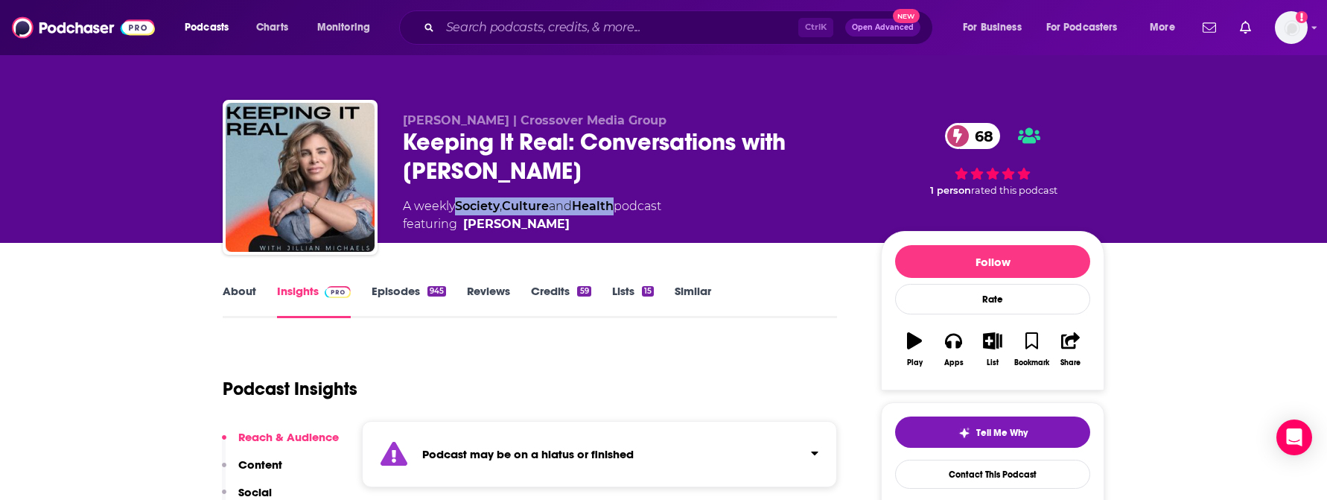
drag, startPoint x: 625, startPoint y: 207, endPoint x: 460, endPoint y: 204, distance: 165.3
click at [460, 204] on div "A weekly Society , Culture and Health podcast featuring Jillian Michaels" at bounding box center [532, 215] width 258 height 36
copy div "Society , Culture and Health"
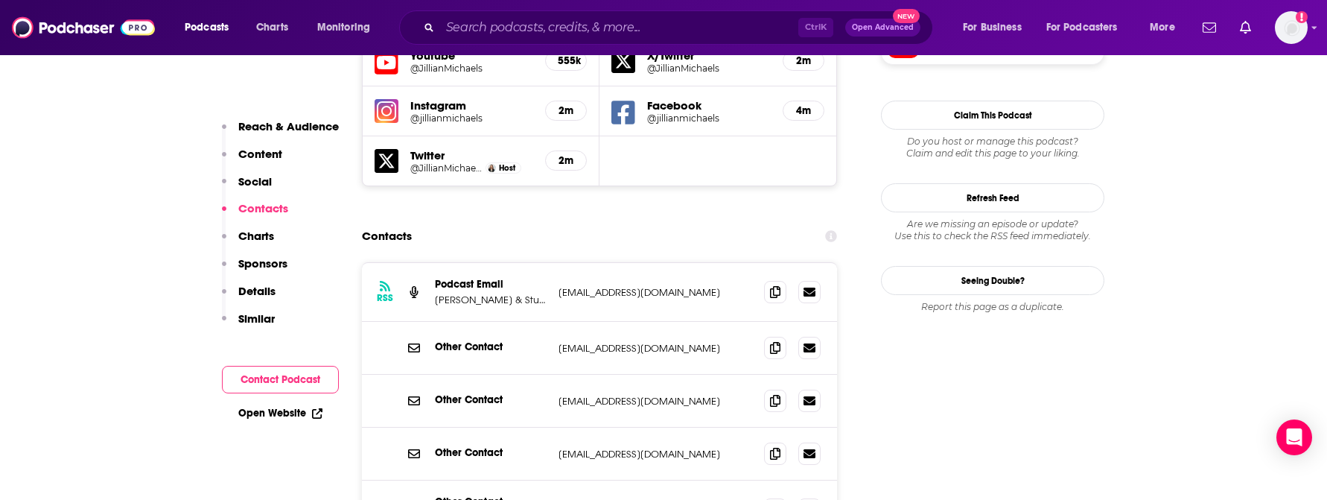
scroll to position [1489, 0]
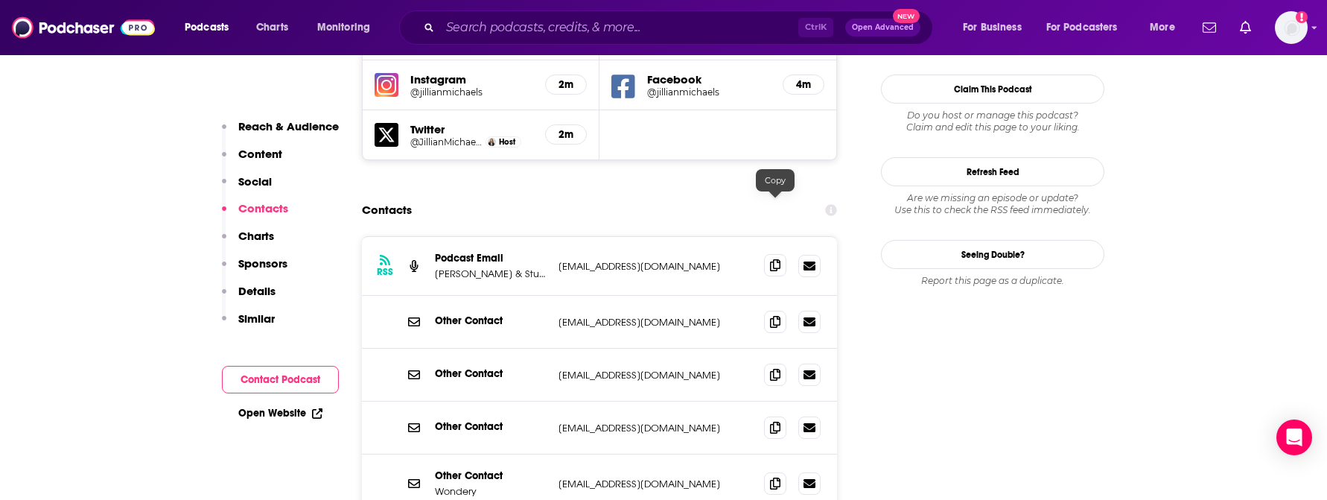
click at [775, 259] on icon at bounding box center [775, 265] width 10 height 12
